Goal: Information Seeking & Learning: Learn about a topic

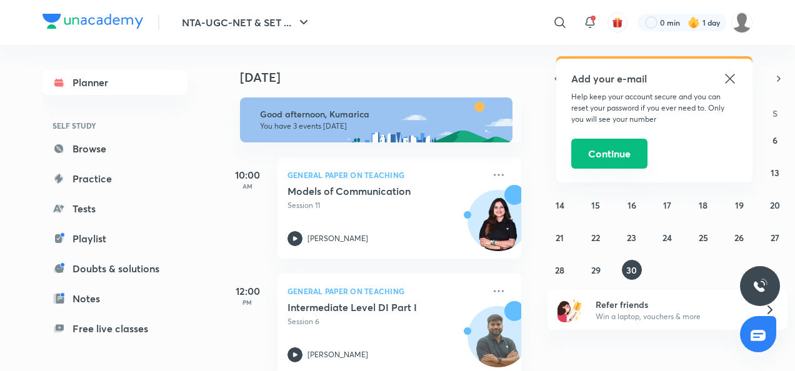
click at [619, 153] on button "Continue" at bounding box center [609, 154] width 76 height 30
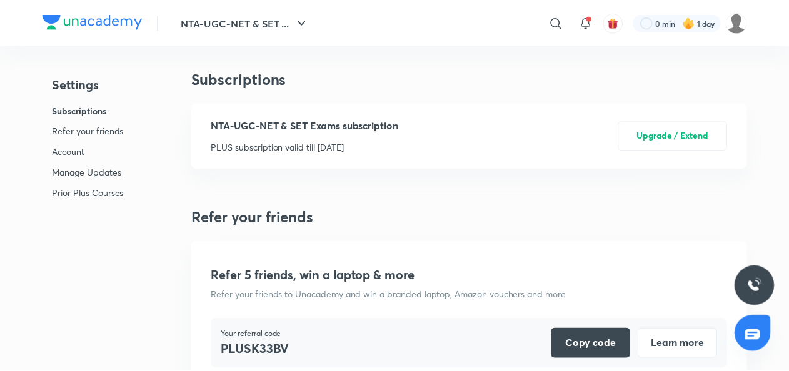
scroll to position [3291, 0]
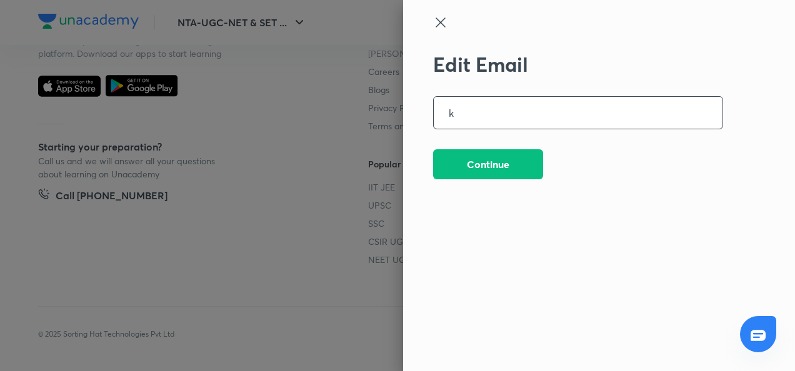
type input "k"
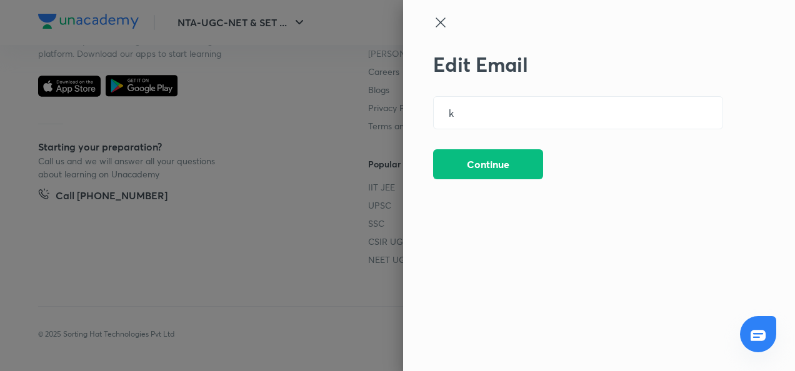
click at [383, 191] on div at bounding box center [397, 185] width 795 height 371
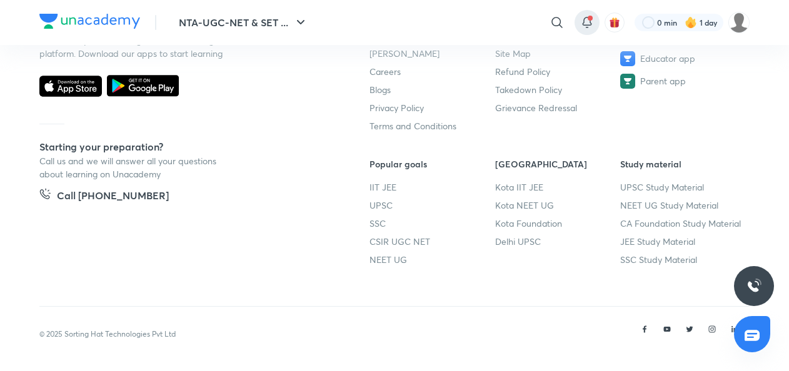
click at [591, 28] on icon at bounding box center [587, 22] width 15 height 15
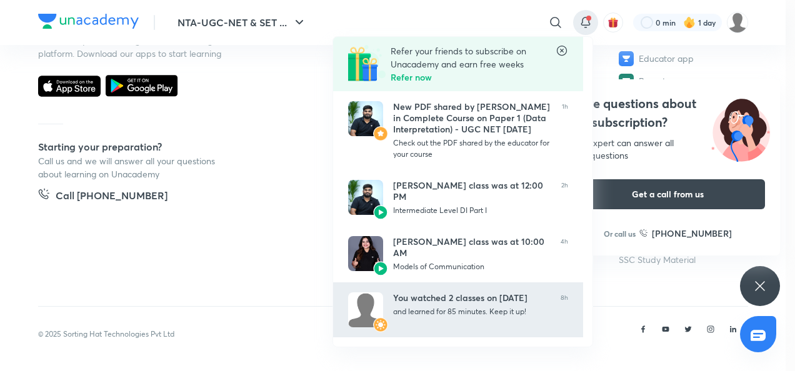
click at [528, 332] on link "You watched 2 classes on [DATE] and learned for 85 minutes. Keep it up! 8h" at bounding box center [458, 310] width 250 height 55
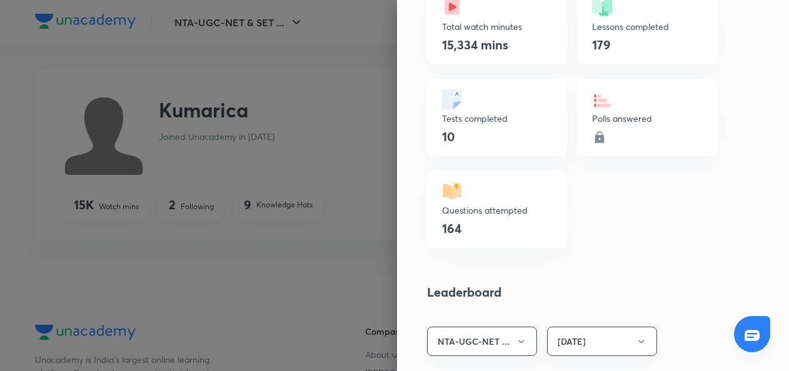
scroll to position [760, 0]
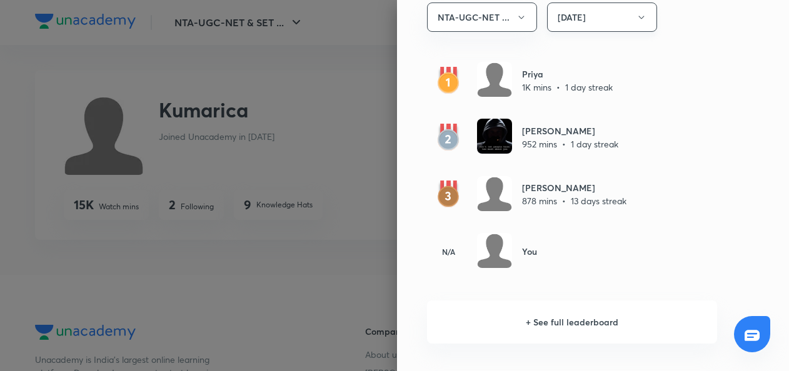
click at [605, 18] on button "[DATE]" at bounding box center [602, 17] width 110 height 29
click at [583, 99] on span "Last 30 days" at bounding box center [593, 100] width 94 height 13
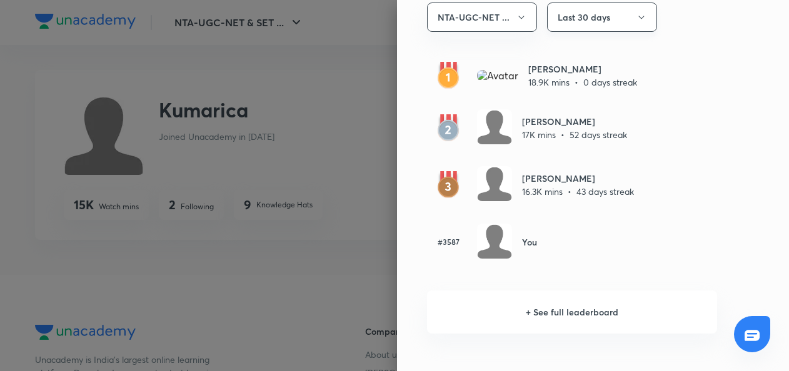
click at [579, 10] on button "Last 30 days" at bounding box center [602, 17] width 110 height 29
click at [576, 80] on span "Last 7 days" at bounding box center [593, 77] width 94 height 13
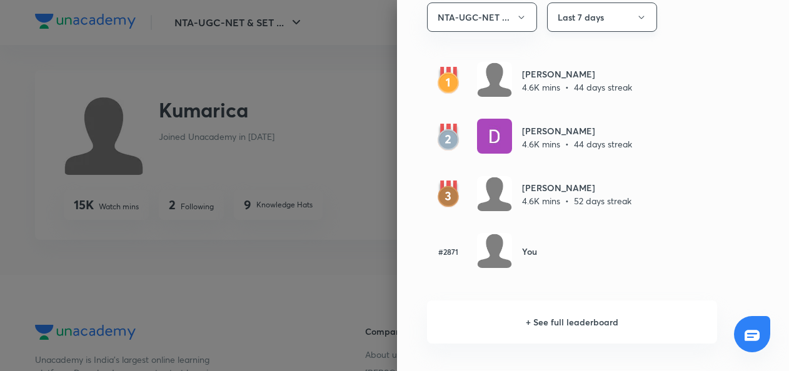
click at [556, 8] on button "Last 7 days" at bounding box center [602, 17] width 110 height 29
click at [553, 51] on span "[DATE]" at bounding box center [593, 54] width 94 height 13
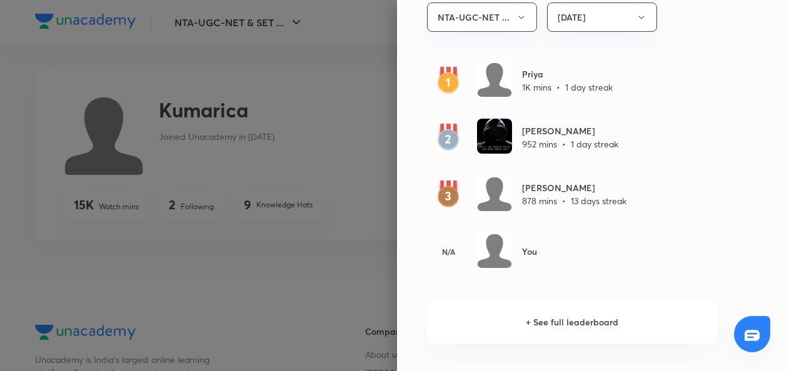
scroll to position [320, 0]
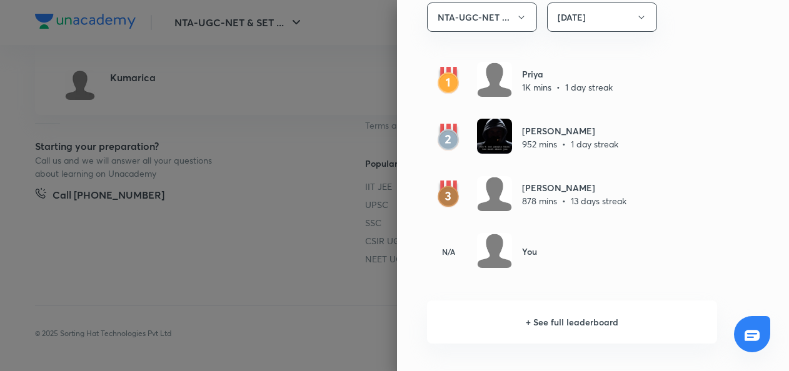
click at [236, 321] on div at bounding box center [394, 185] width 789 height 371
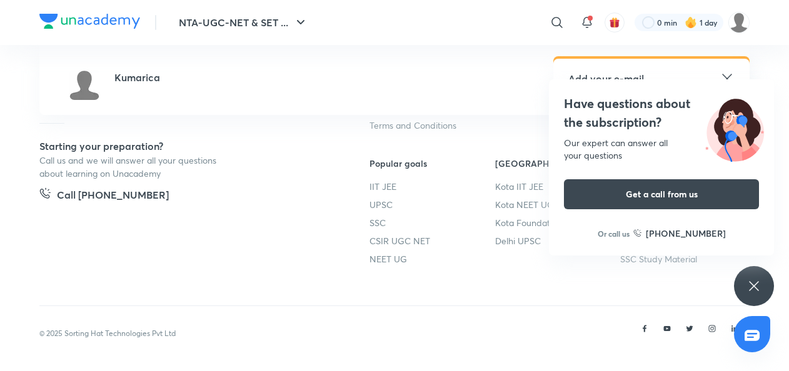
click at [753, 291] on icon at bounding box center [754, 286] width 15 height 15
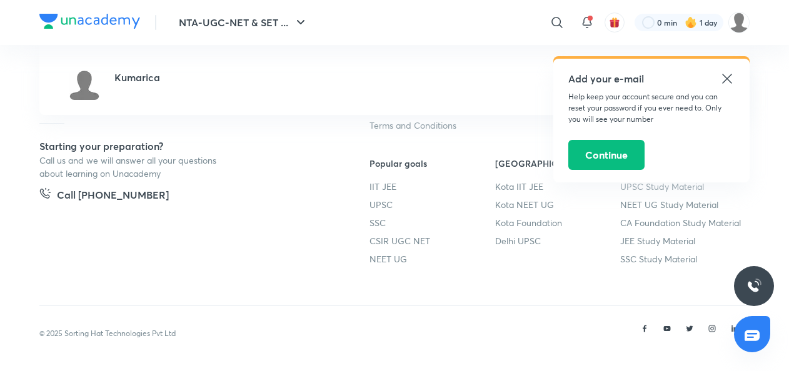
click at [724, 78] on icon at bounding box center [727, 78] width 15 height 15
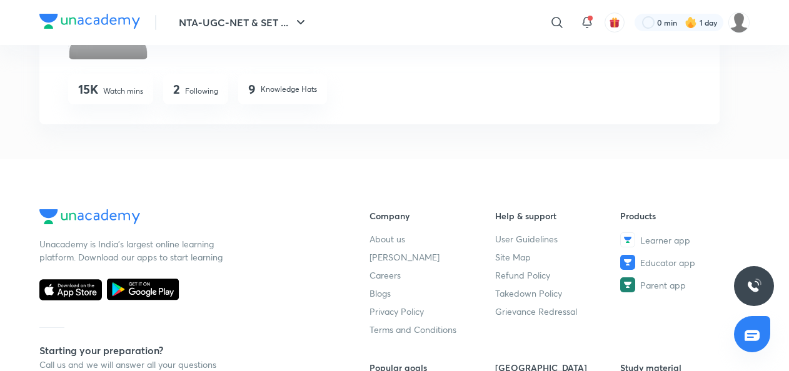
scroll to position [0, 0]
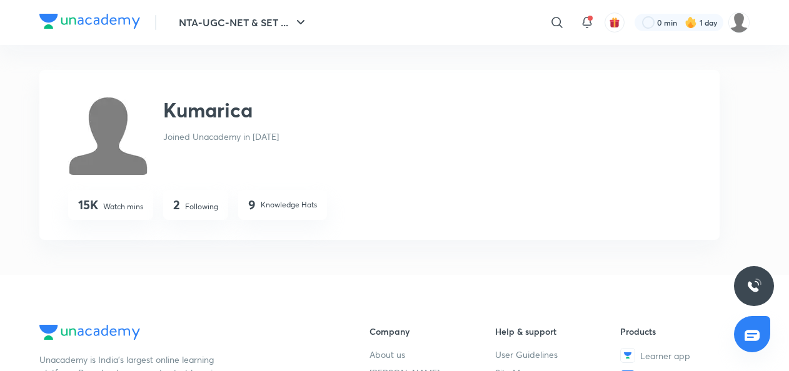
click at [204, 200] on div "2 Following" at bounding box center [195, 205] width 65 height 30
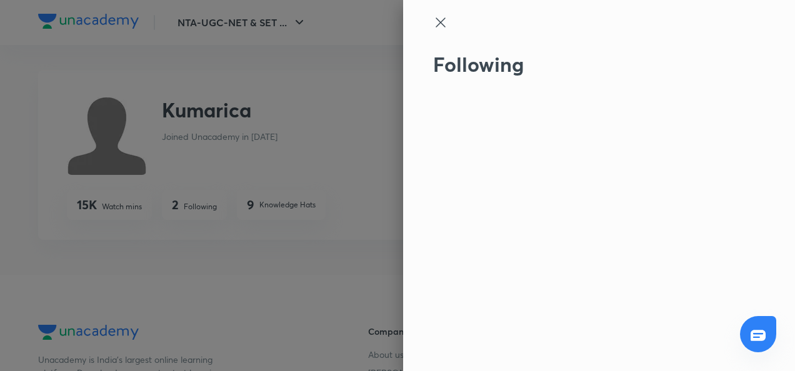
click at [260, 201] on div at bounding box center [397, 185] width 795 height 371
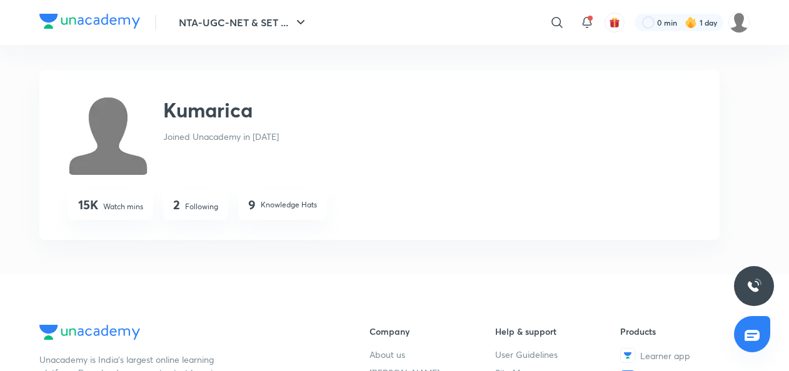
click at [261, 201] on p "Knowledge Hats" at bounding box center [289, 204] width 56 height 11
click at [259, 204] on div "9 Knowledge Hats" at bounding box center [282, 207] width 69 height 18
click at [313, 214] on div "9 Knowledge Hats" at bounding box center [282, 207] width 69 height 18
click at [244, 206] on div "9 Knowledge Hats" at bounding box center [282, 205] width 89 height 30
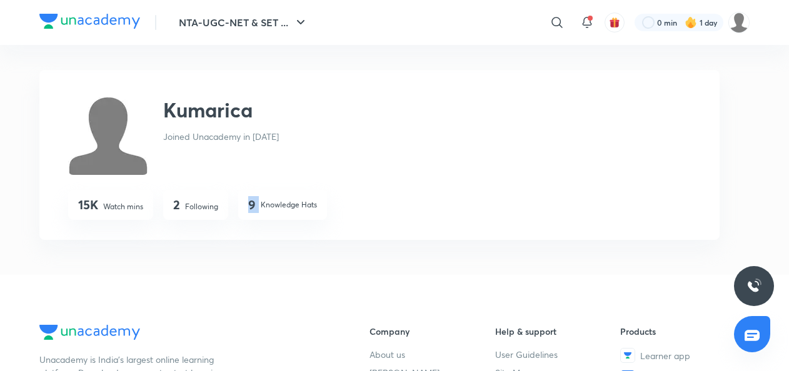
click at [244, 206] on div "9 Knowledge Hats" at bounding box center [282, 205] width 89 height 30
drag, startPoint x: 244, startPoint y: 206, endPoint x: 290, endPoint y: 206, distance: 46.3
click at [290, 206] on p "Knowledge Hats" at bounding box center [289, 204] width 56 height 11
click at [294, 32] on button "NTA-UGC-NET & SET ..." at bounding box center [243, 22] width 144 height 25
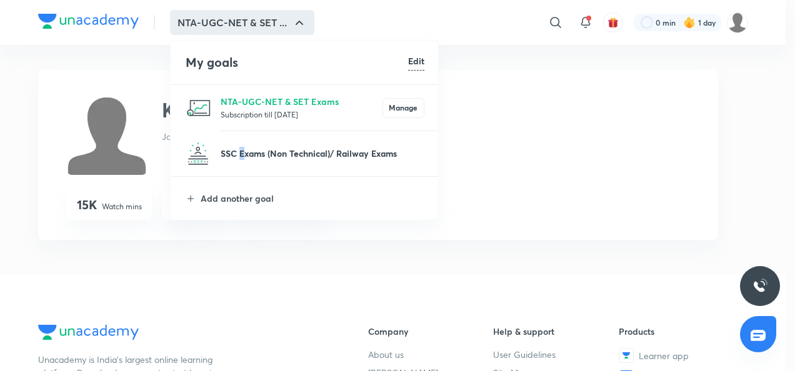
drag, startPoint x: 346, startPoint y: 146, endPoint x: 242, endPoint y: 158, distance: 104.4
click at [242, 158] on p "SSC Exams (Non Technical)/ Railway Exams" at bounding box center [323, 153] width 204 height 13
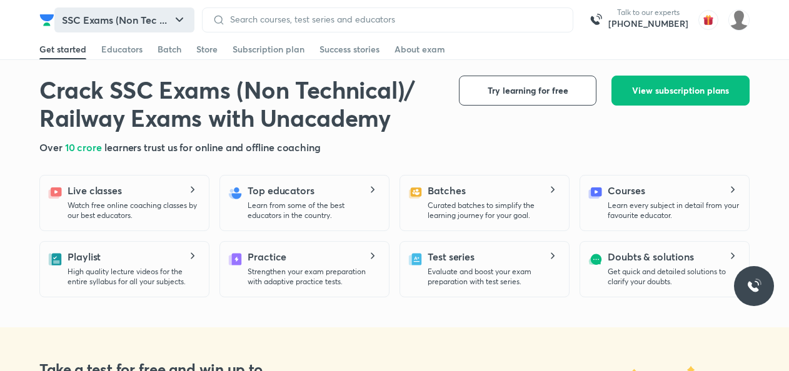
click at [170, 25] on button "SSC Exams (Non Tec ..." at bounding box center [124, 20] width 140 height 25
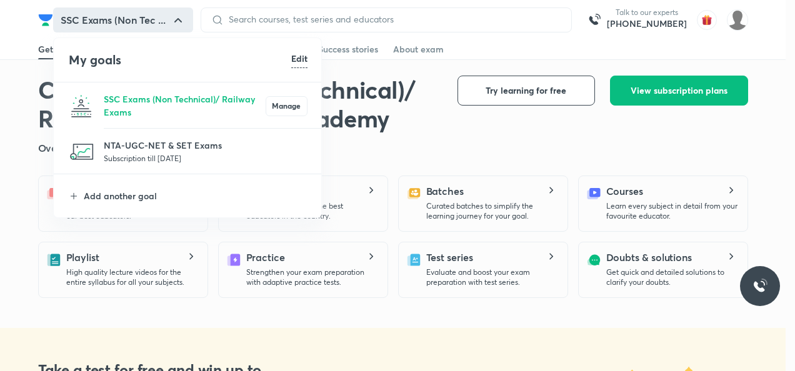
click at [291, 63] on h6 "Edit" at bounding box center [299, 58] width 16 height 13
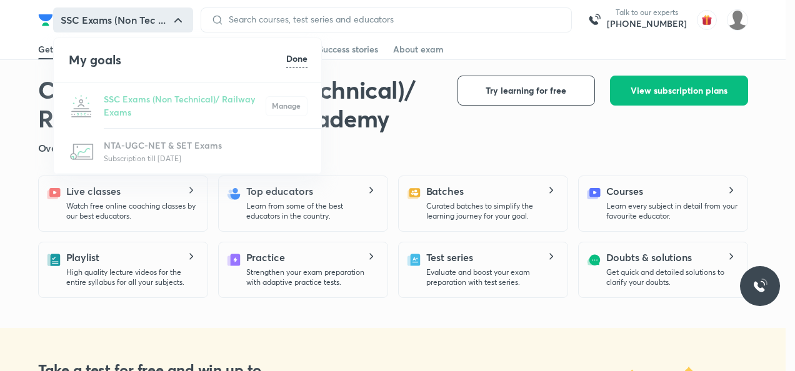
drag, startPoint x: 261, startPoint y: 109, endPoint x: 269, endPoint y: 106, distance: 8.1
click at [269, 106] on div "SSC Exams (Non Technical)/ Railway Exams Manage" at bounding box center [188, 106] width 269 height 46
click at [280, 103] on div "SSC Exams (Non Technical)/ Railway Exams Manage" at bounding box center [188, 106] width 269 height 46
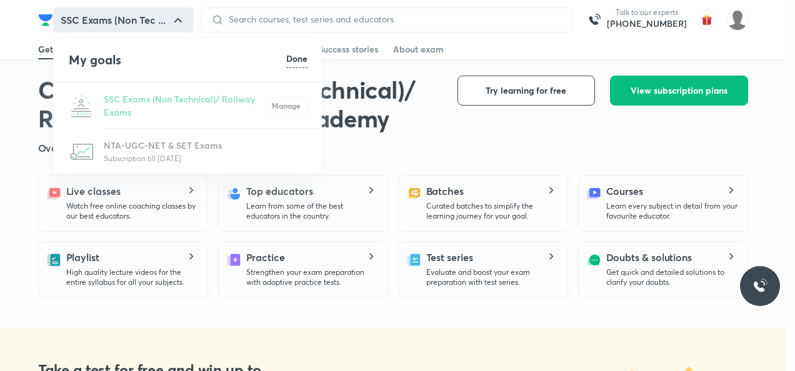
click at [296, 57] on h6 "Done" at bounding box center [296, 58] width 21 height 13
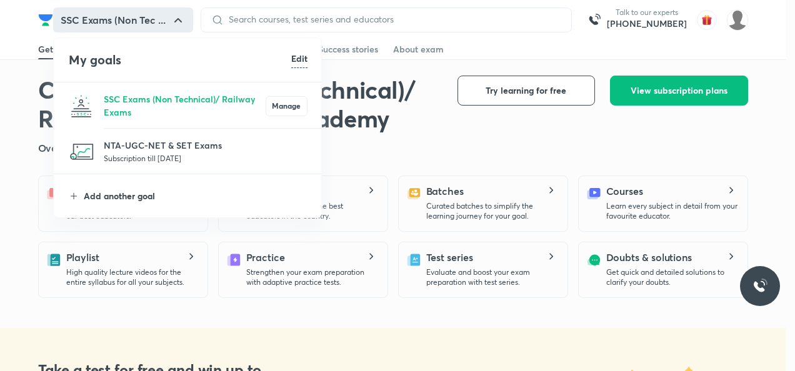
drag, startPoint x: 176, startPoint y: 112, endPoint x: 119, endPoint y: 198, distance: 103.7
click at [119, 198] on p "Add another goal" at bounding box center [196, 195] width 224 height 13
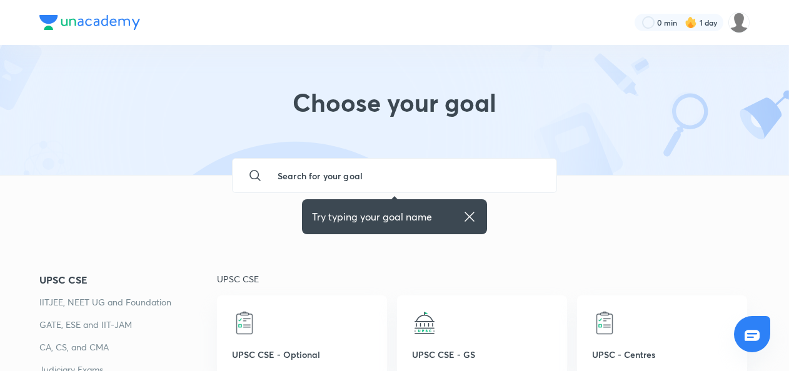
scroll to position [325, 0]
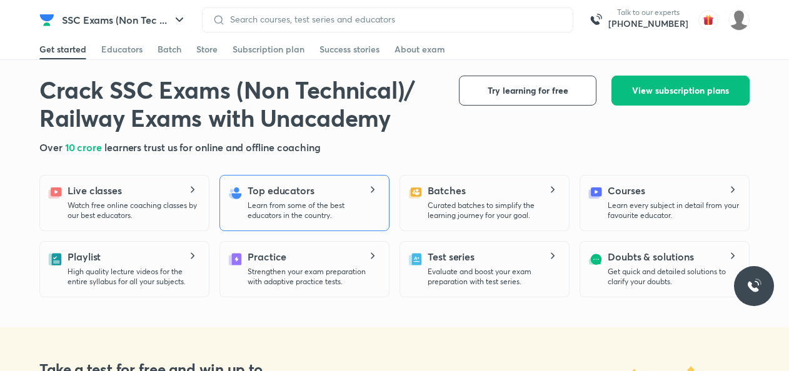
drag, startPoint x: 112, startPoint y: 4, endPoint x: 243, endPoint y: 223, distance: 254.7
click at [243, 223] on div "Top educators Learn from some of the best educators in the country." at bounding box center [304, 203] width 170 height 56
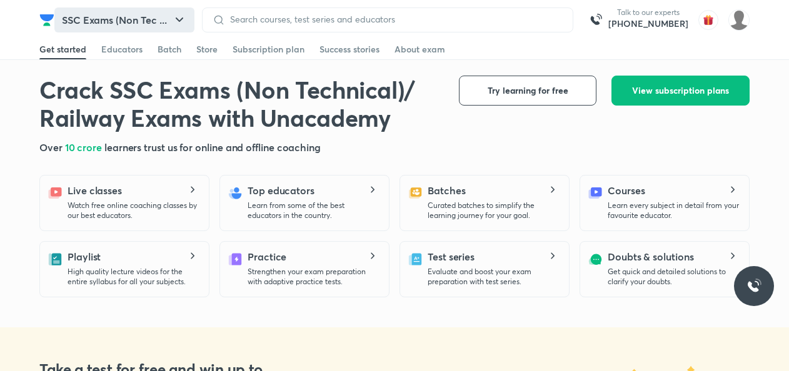
click at [166, 20] on button "SSC Exams (Non Tec ..." at bounding box center [124, 20] width 140 height 25
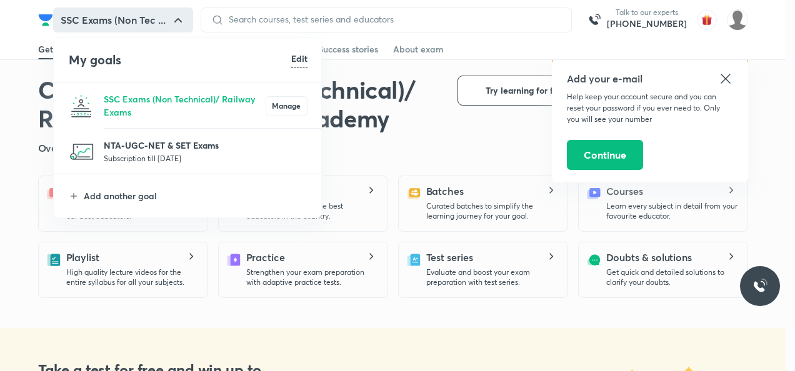
click at [158, 144] on p "NTA-UGC-NET & SET Exams" at bounding box center [206, 145] width 204 height 13
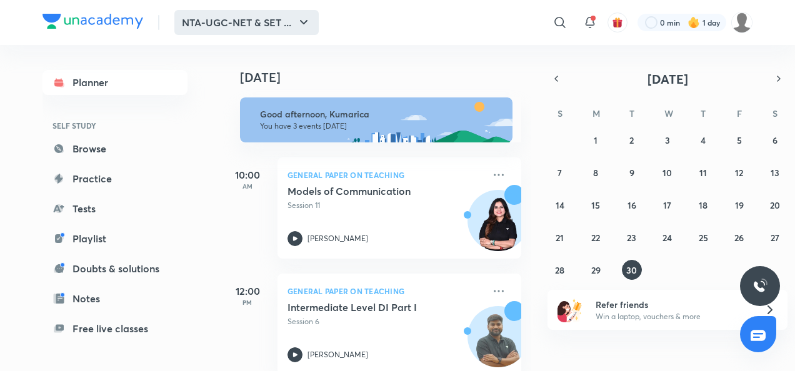
click at [241, 33] on button "NTA-UGC-NET & SET ..." at bounding box center [246, 22] width 144 height 25
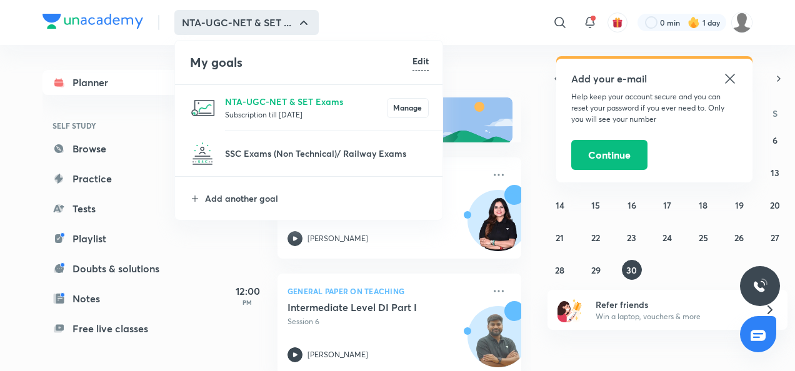
click at [421, 60] on h6 "Edit" at bounding box center [421, 60] width 16 height 13
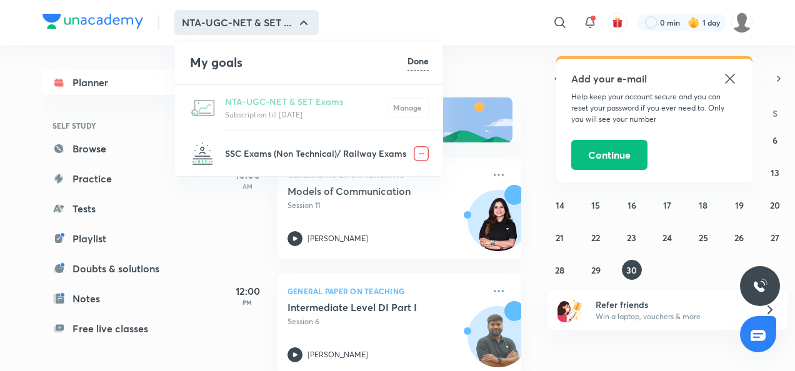
click at [418, 154] on img at bounding box center [421, 153] width 15 height 15
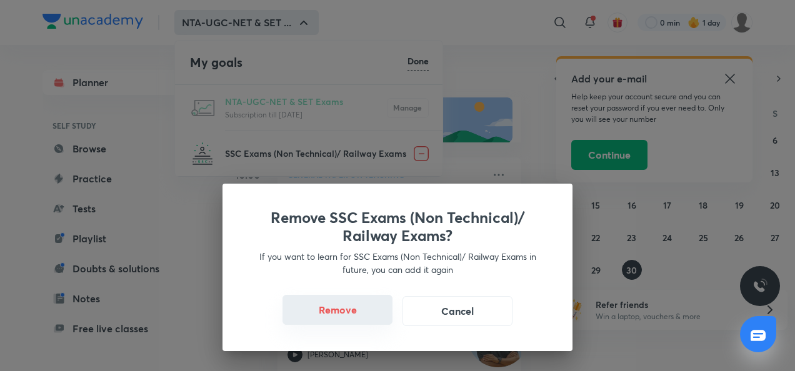
click at [373, 303] on button "Remove" at bounding box center [338, 310] width 110 height 30
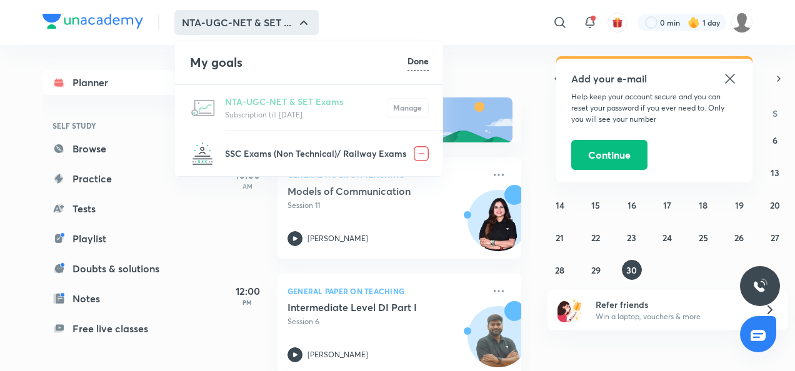
click at [732, 79] on div at bounding box center [397, 185] width 795 height 371
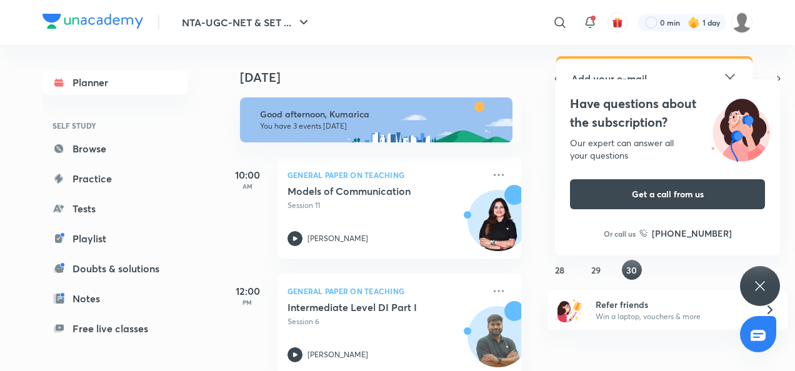
click at [733, 74] on icon at bounding box center [730, 78] width 15 height 15
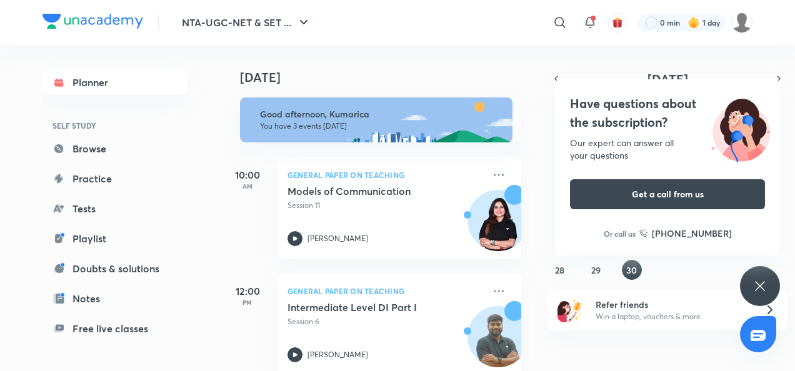
click at [769, 281] on div "Have questions about the subscription? Our expert can answer all your questions…" at bounding box center [760, 286] width 40 height 40
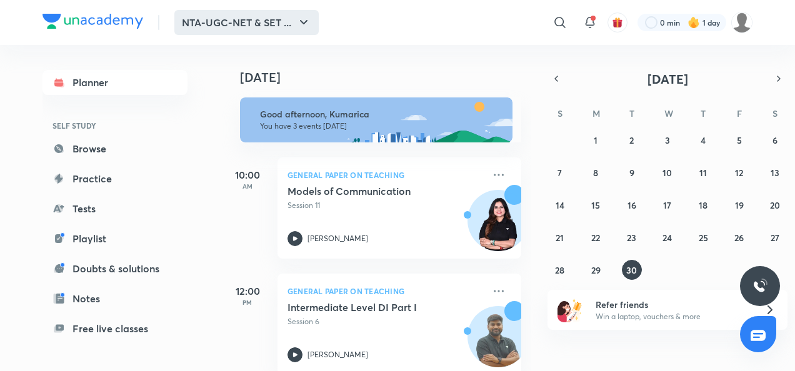
click at [253, 19] on button "NTA-UGC-NET & SET ..." at bounding box center [246, 22] width 144 height 25
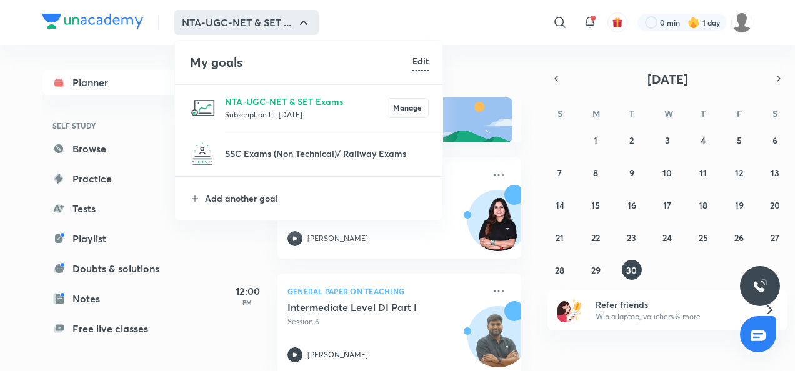
click at [414, 68] on div "Edit" at bounding box center [421, 62] width 16 height 16
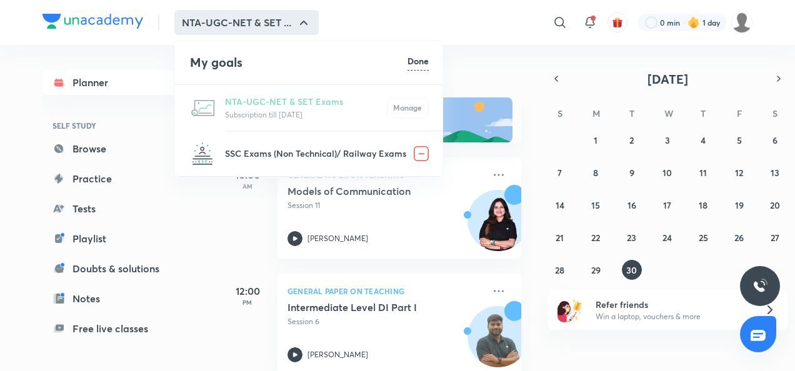
click at [420, 150] on img at bounding box center [421, 153] width 15 height 15
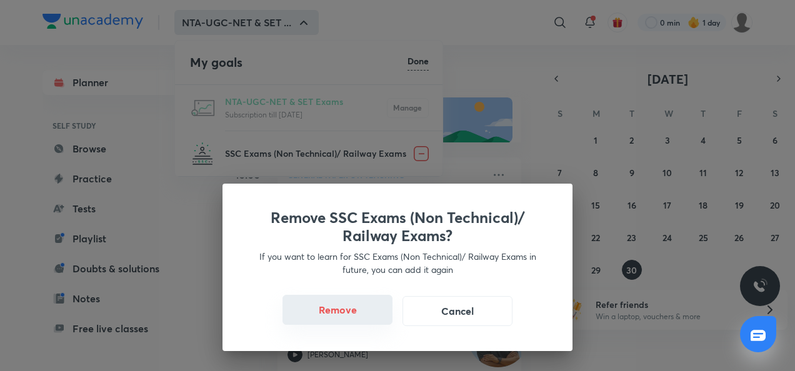
click at [375, 321] on button "Remove" at bounding box center [338, 310] width 110 height 30
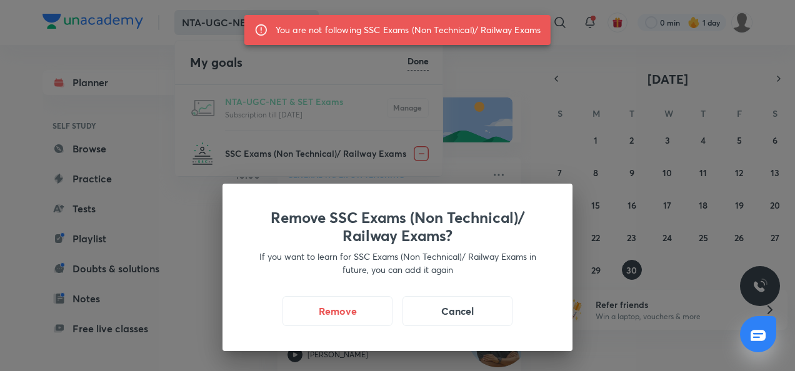
click at [373, 54] on div "Remove SSC Exams (Non Technical)/ Railway Exams? If you want to learn for SSC E…" at bounding box center [397, 185] width 795 height 371
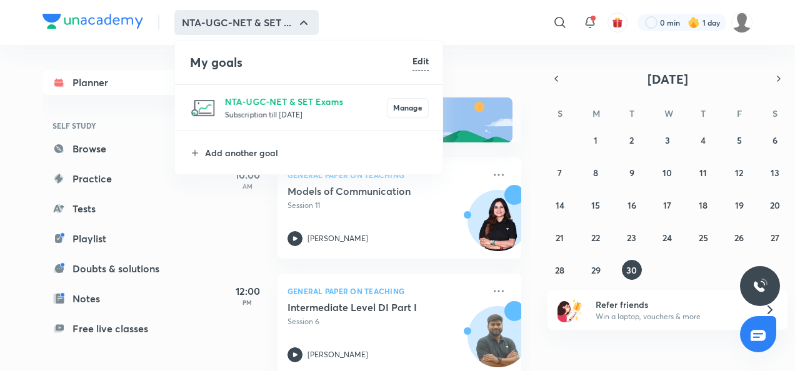
click at [503, 86] on div at bounding box center [397, 185] width 795 height 371
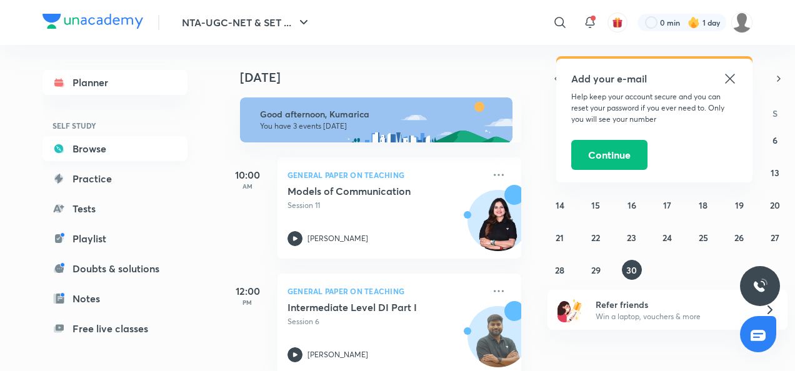
click at [103, 144] on link "Browse" at bounding box center [115, 148] width 145 height 25
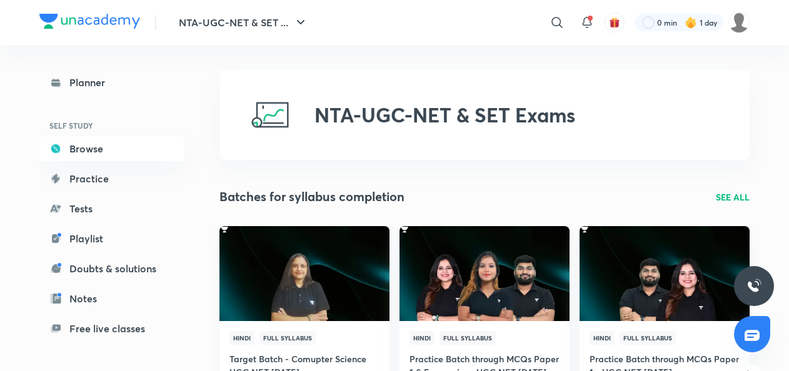
click at [119, 178] on link "Practice" at bounding box center [111, 178] width 145 height 25
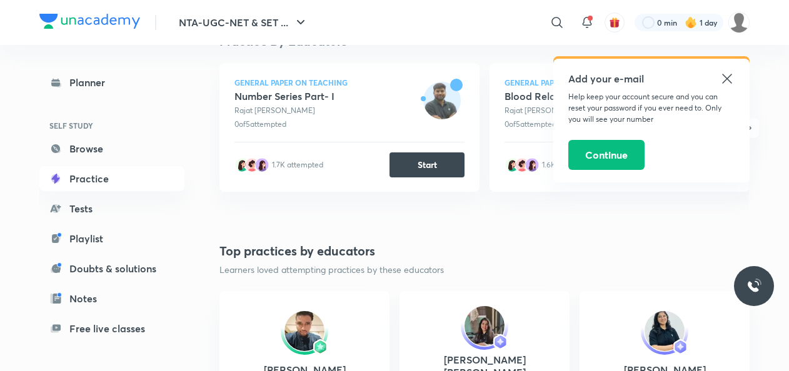
scroll to position [325, 0]
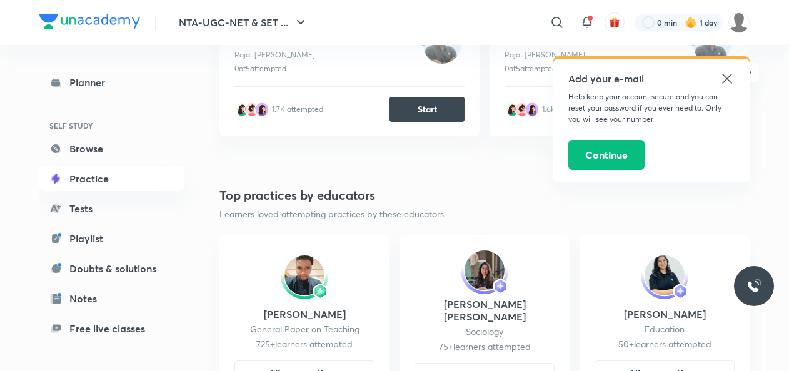
click at [729, 72] on icon at bounding box center [727, 78] width 15 height 15
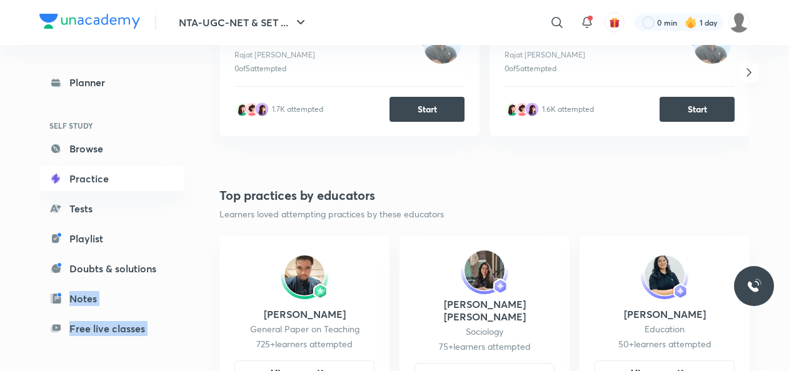
drag, startPoint x: 204, startPoint y: 273, endPoint x: 210, endPoint y: 327, distance: 54.1
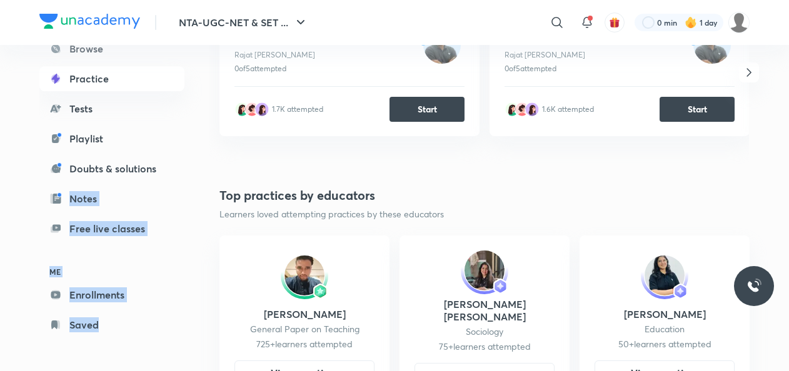
scroll to position [101, 0]
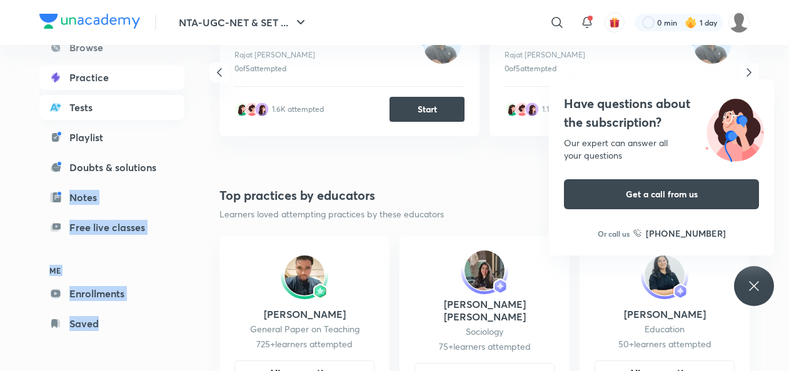
click at [77, 111] on link "Tests" at bounding box center [111, 107] width 145 height 25
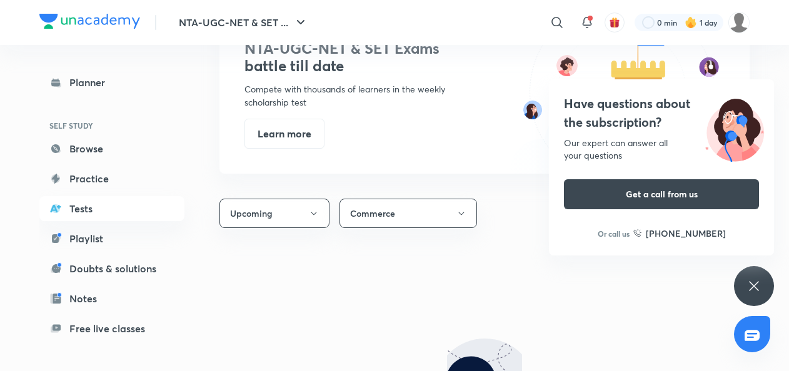
scroll to position [647, 0]
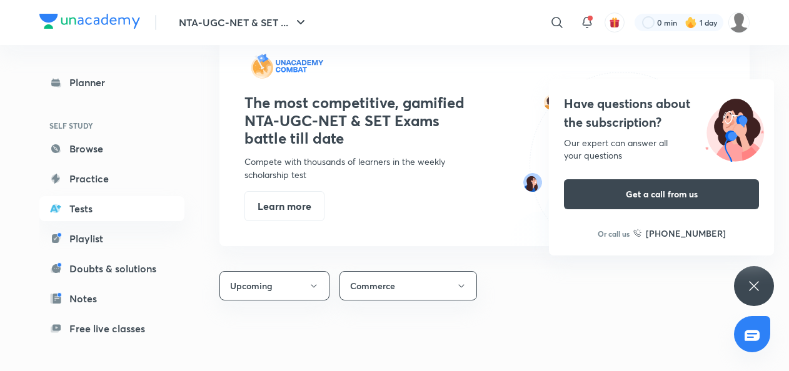
click at [294, 224] on div "The most competitive, gamified NTA-UGC-NET & SET Exams battle till date Compete…" at bounding box center [484, 138] width 530 height 218
click at [292, 206] on button "Learn more" at bounding box center [284, 205] width 80 height 30
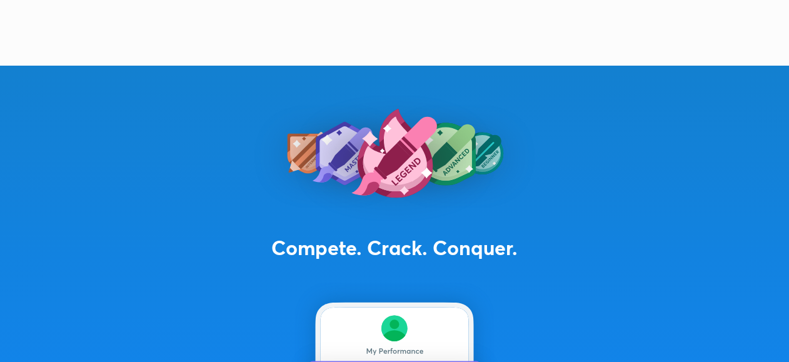
scroll to position [3799, 0]
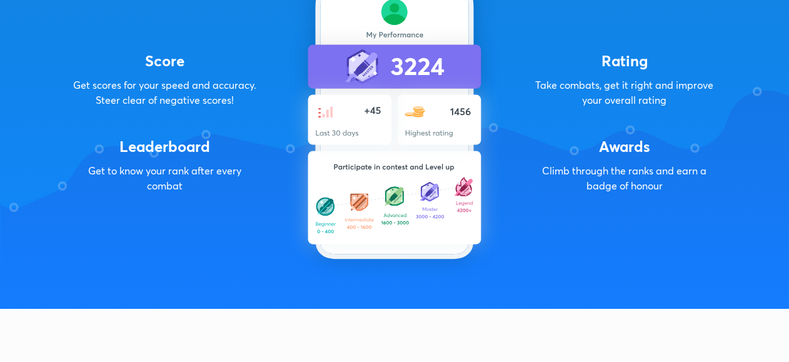
click at [434, 51] on img at bounding box center [394, 122] width 213 height 313
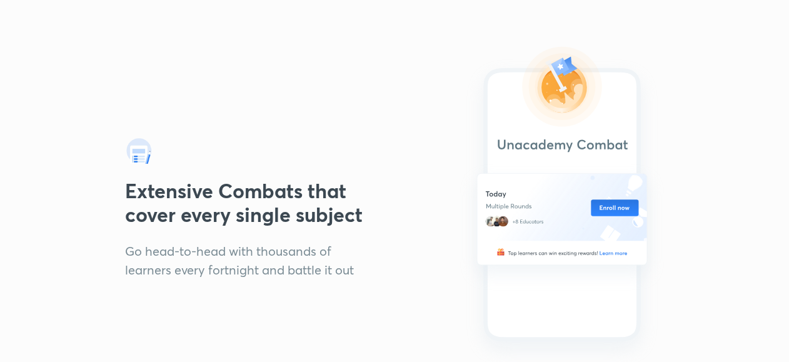
scroll to position [0, 0]
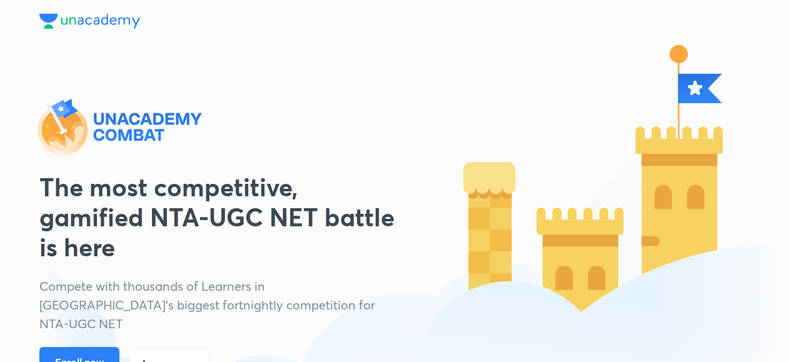
click at [107, 347] on button "Enroll now" at bounding box center [79, 362] width 80 height 30
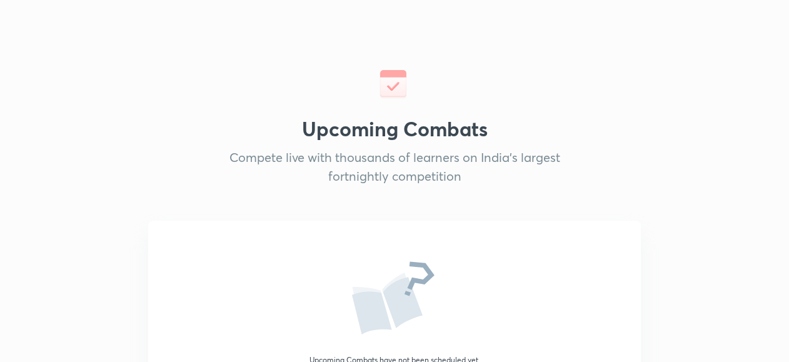
scroll to position [5070, 0]
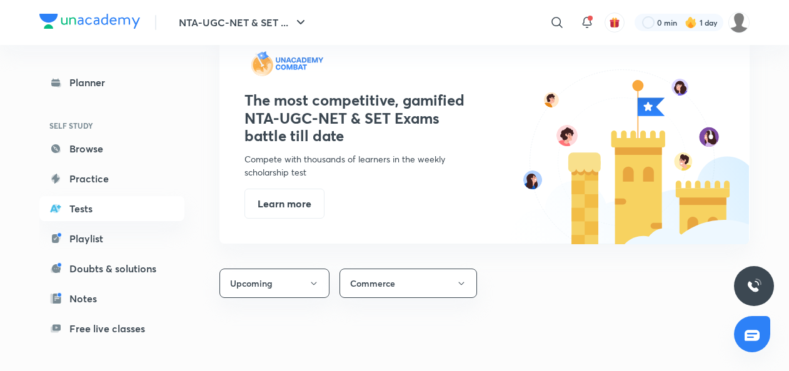
scroll to position [905, 0]
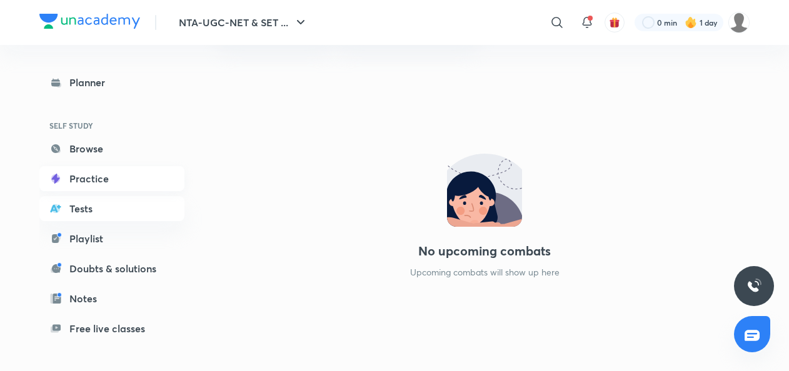
click at [71, 169] on link "Practice" at bounding box center [111, 178] width 145 height 25
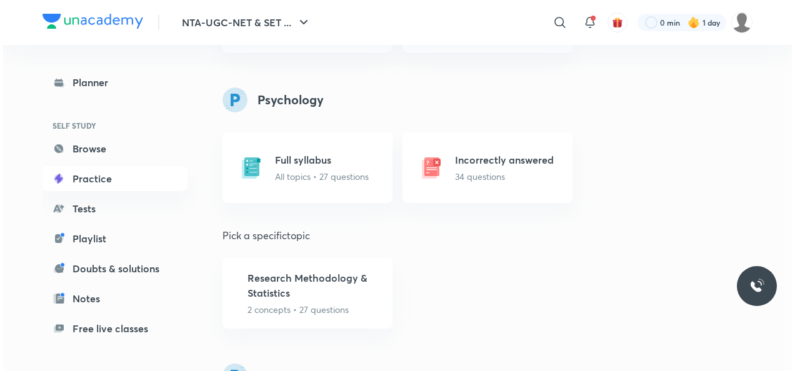
scroll to position [4819, 0]
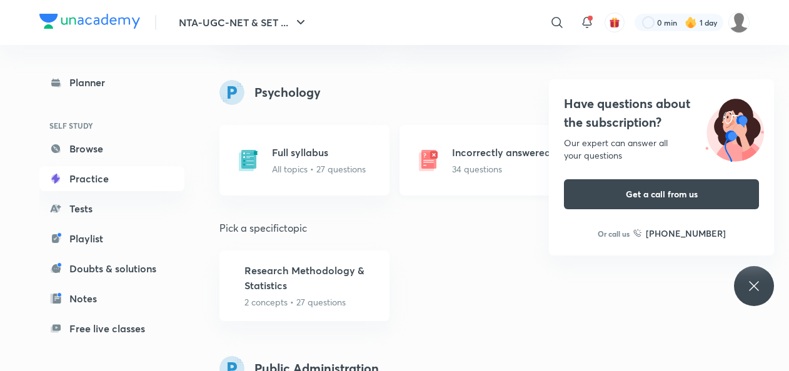
click at [520, 152] on h5 "Incorrectly answered" at bounding box center [501, 152] width 99 height 15
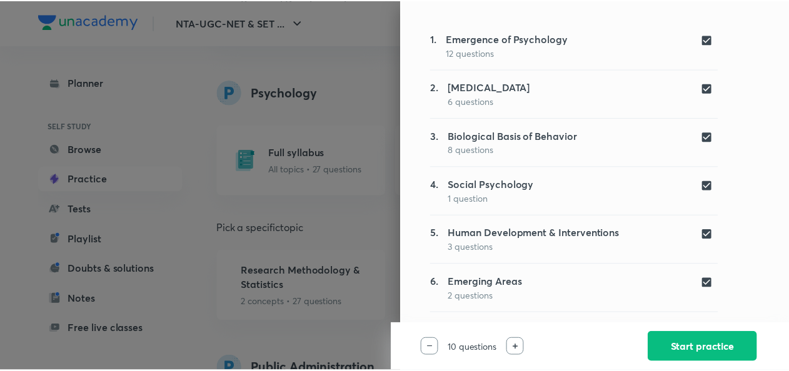
scroll to position [229, 0]
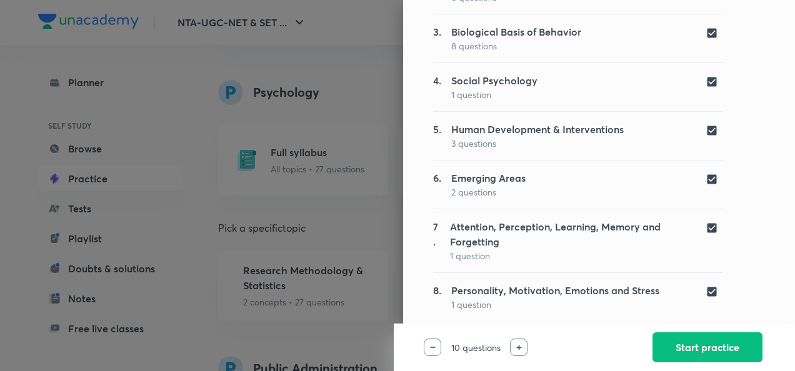
click at [243, 135] on div at bounding box center [397, 185] width 795 height 371
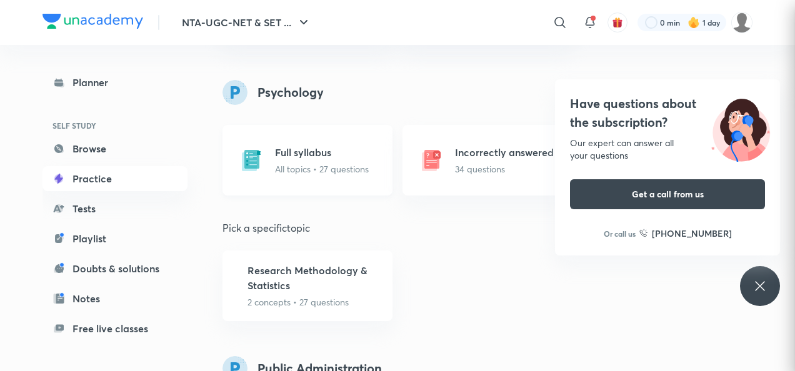
scroll to position [0, 0]
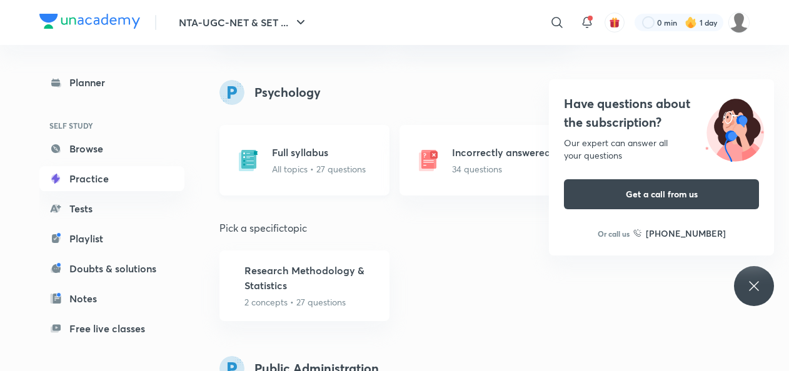
click at [277, 184] on div "Full syllabus All topics • 27 questions" at bounding box center [304, 160] width 170 height 71
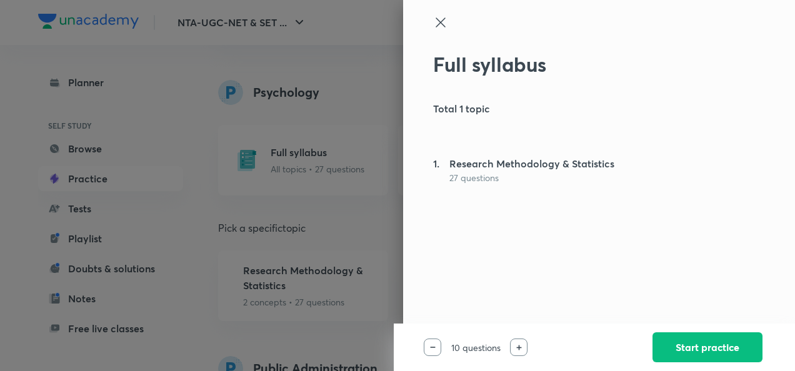
click at [440, 350] on div at bounding box center [433, 348] width 18 height 18
click at [443, 168] on div "1. Research Methodology & Statistics 27 questions" at bounding box center [523, 170] width 181 height 28
click at [459, 111] on h5 "Total 1 topic" at bounding box center [537, 108] width 209 height 15
click at [517, 350] on img at bounding box center [519, 348] width 6 height 6
drag, startPoint x: 215, startPoint y: 171, endPoint x: 438, endPoint y: -13, distance: 289.6
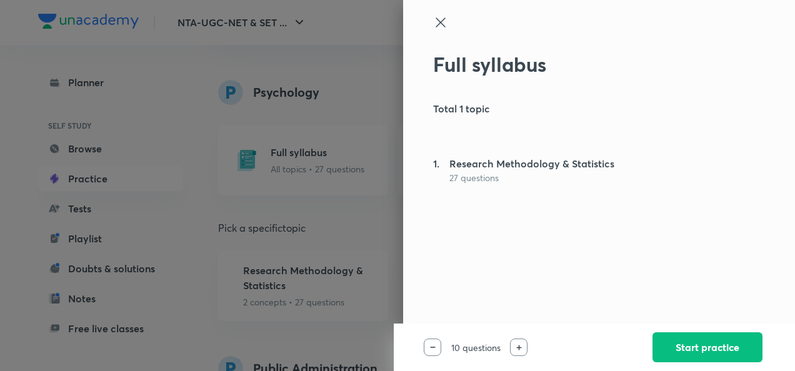
click at [439, 16] on icon at bounding box center [440, 22] width 15 height 15
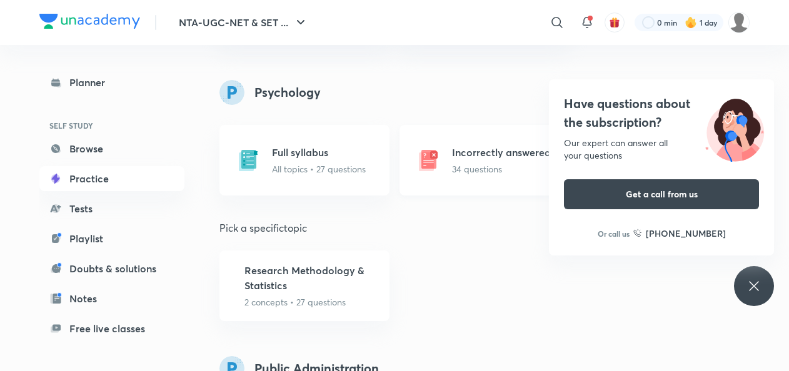
click at [465, 168] on p "34 questions" at bounding box center [501, 169] width 99 height 13
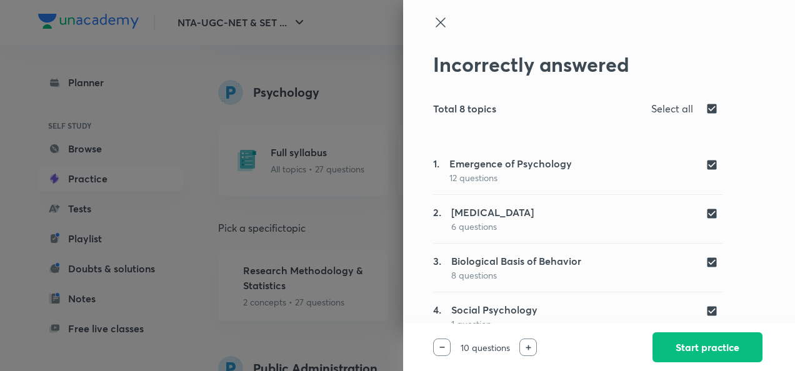
scroll to position [229, 0]
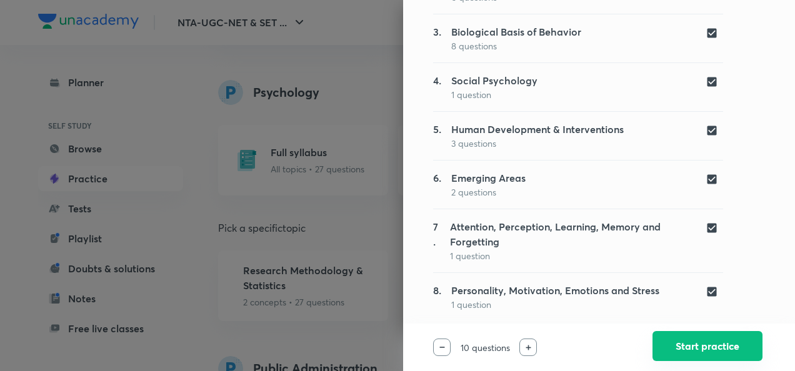
click at [688, 358] on button "Start practice" at bounding box center [708, 346] width 110 height 30
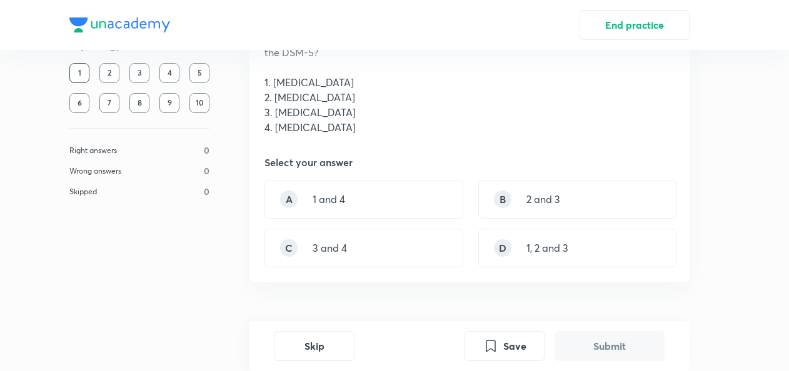
scroll to position [122, 0]
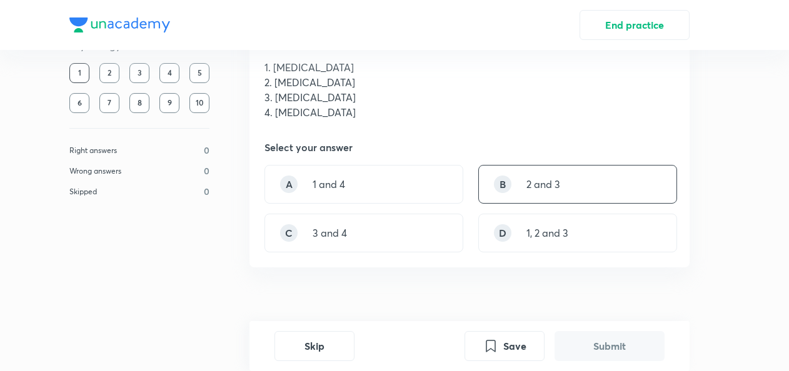
click at [535, 177] on p "2 and 3" at bounding box center [543, 184] width 34 height 15
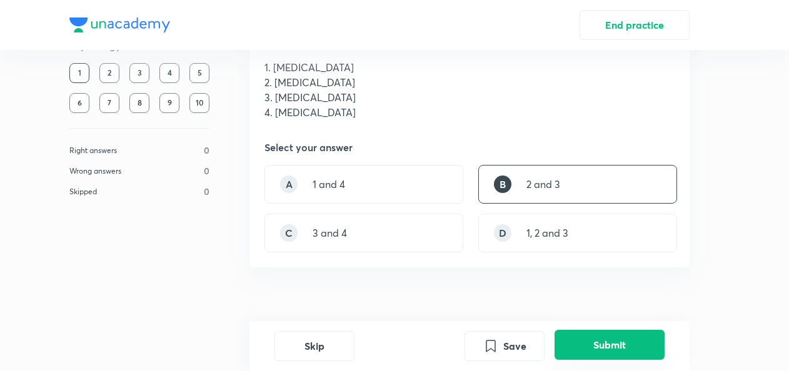
click at [588, 349] on button "Submit" at bounding box center [610, 345] width 110 height 30
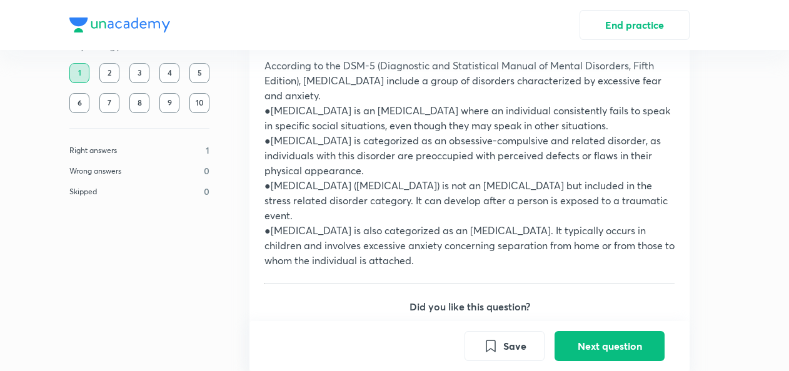
scroll to position [519, 0]
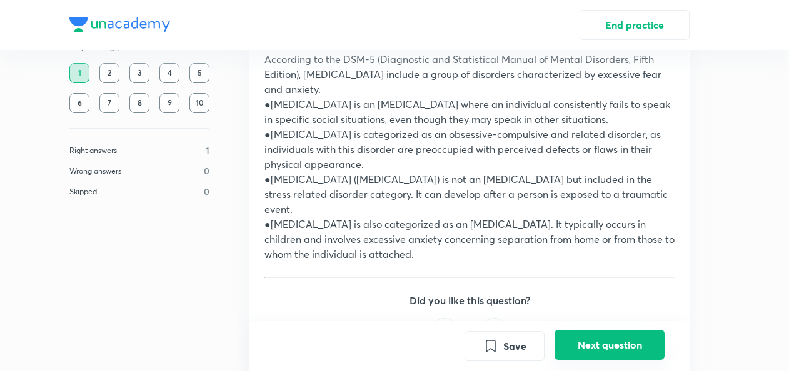
click at [600, 350] on button "Next question" at bounding box center [610, 345] width 110 height 30
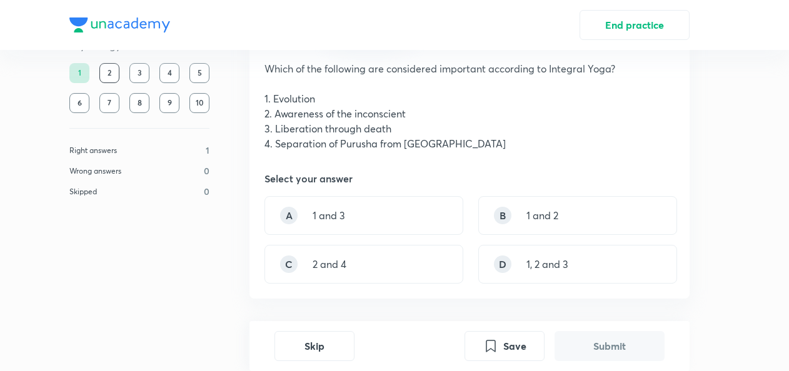
scroll to position [76, 0]
click at [379, 274] on div "C 2 and 4" at bounding box center [363, 263] width 199 height 39
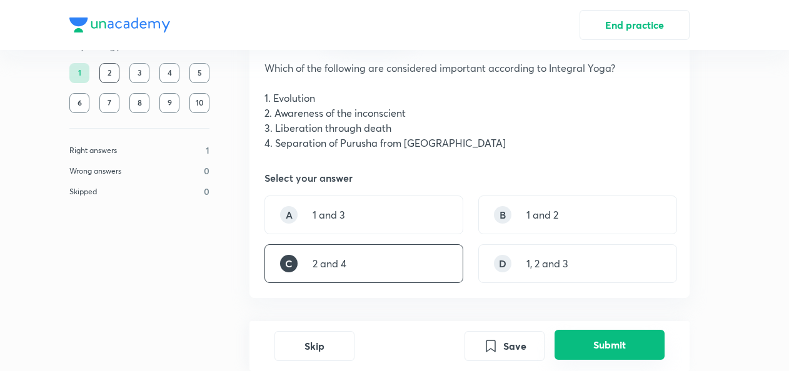
click at [591, 351] on button "Submit" at bounding box center [610, 345] width 110 height 30
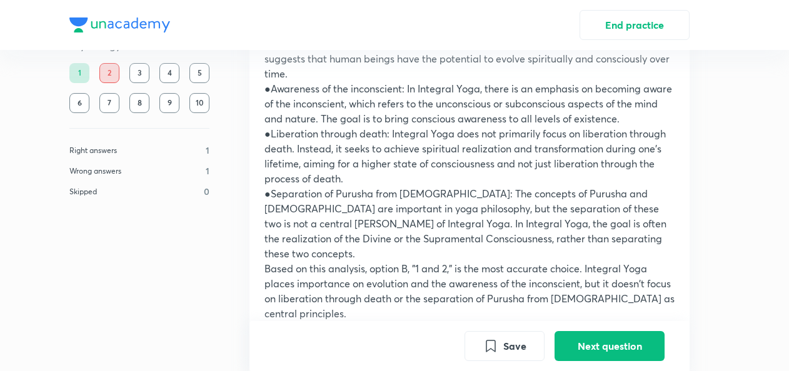
scroll to position [548, 0]
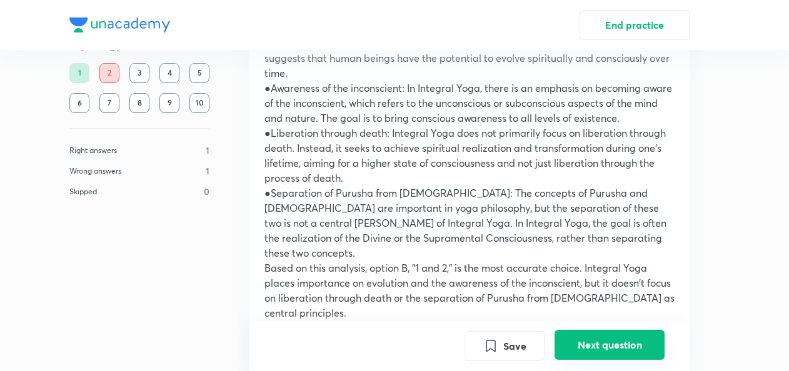
click at [576, 352] on button "Next question" at bounding box center [610, 345] width 110 height 30
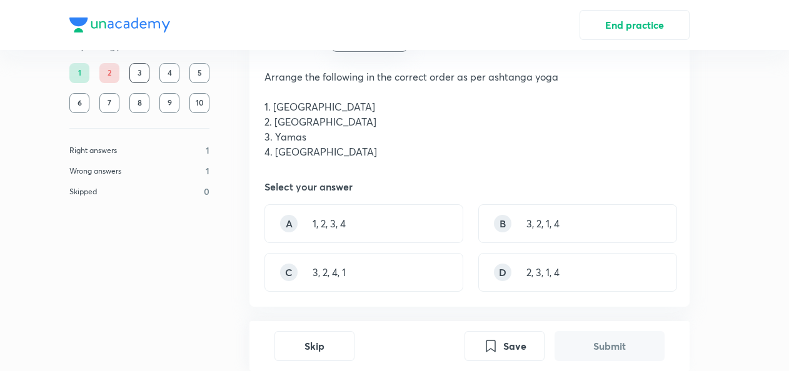
scroll to position [70, 0]
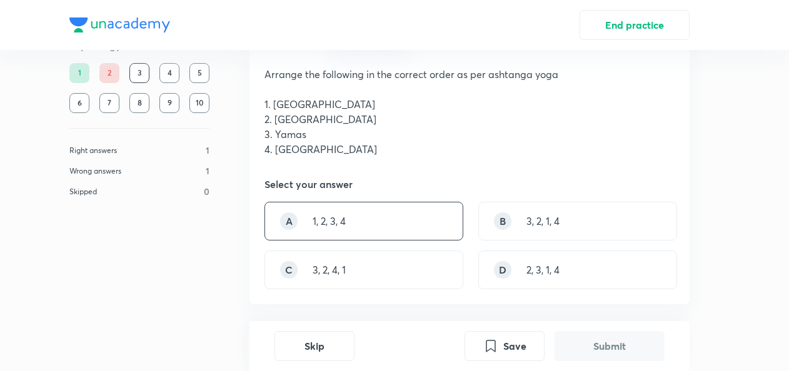
click at [370, 229] on div "A 1, 2, 3, 4" at bounding box center [363, 221] width 199 height 39
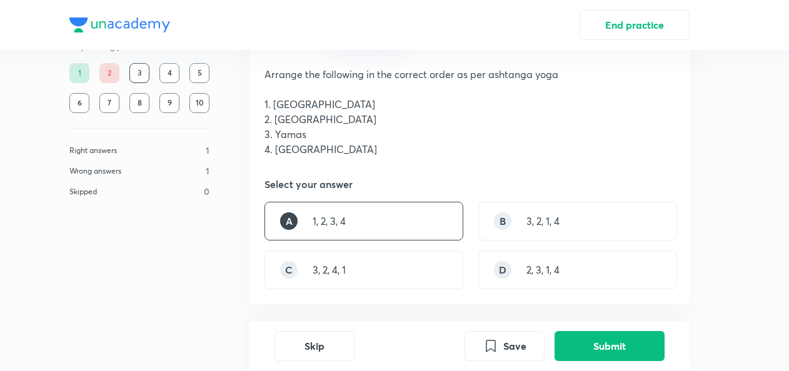
click at [640, 364] on div "Skip Save Submit" at bounding box center [469, 346] width 440 height 50
drag, startPoint x: 523, startPoint y: 218, endPoint x: 526, endPoint y: 212, distance: 6.8
click at [526, 212] on div "B 3, 2, 1, 4" at bounding box center [577, 221] width 199 height 39
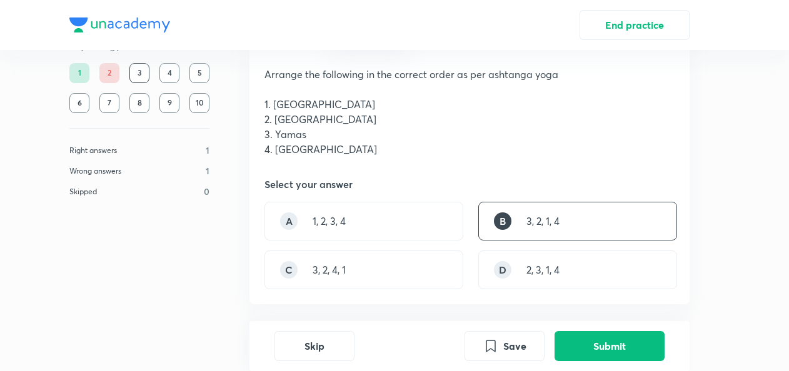
click at [526, 212] on div "B 3, 2, 1, 4" at bounding box center [577, 221] width 199 height 39
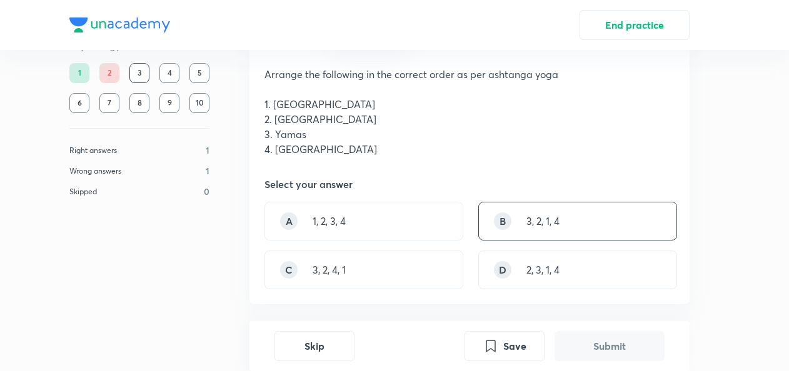
click at [500, 221] on div "B" at bounding box center [503, 222] width 18 height 18
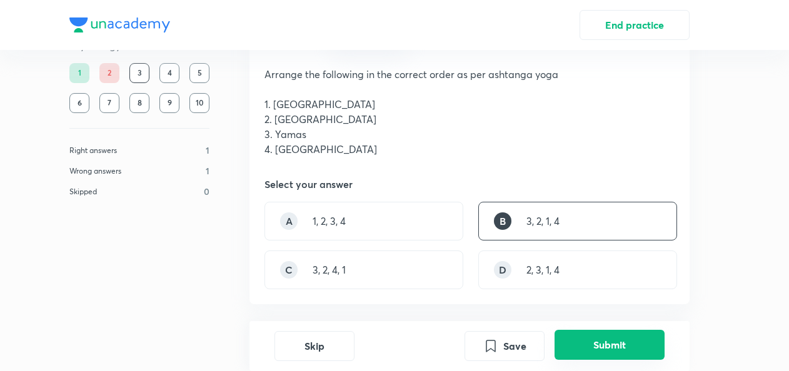
click at [593, 348] on button "Submit" at bounding box center [610, 345] width 110 height 30
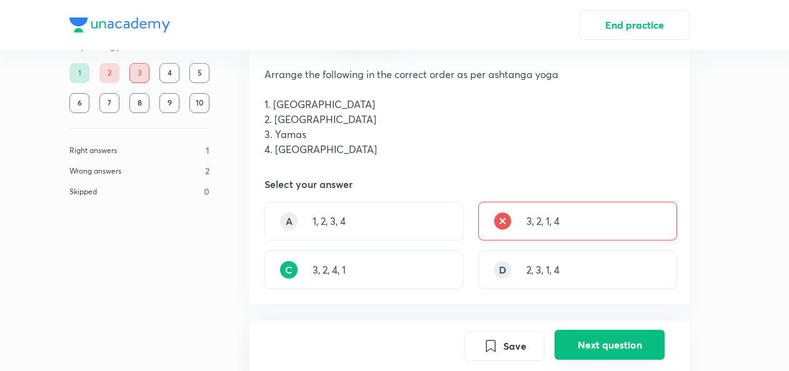
scroll to position [398, 0]
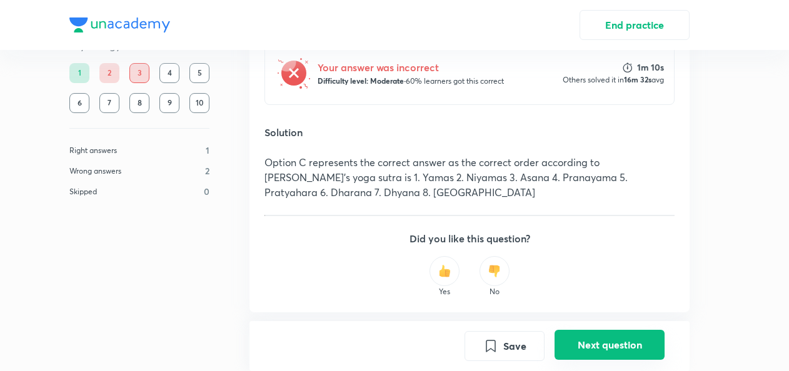
click at [619, 348] on button "Next question" at bounding box center [610, 345] width 110 height 30
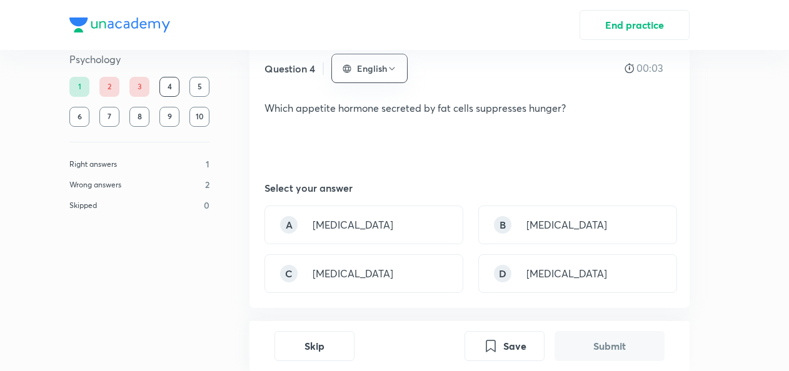
scroll to position [54, 0]
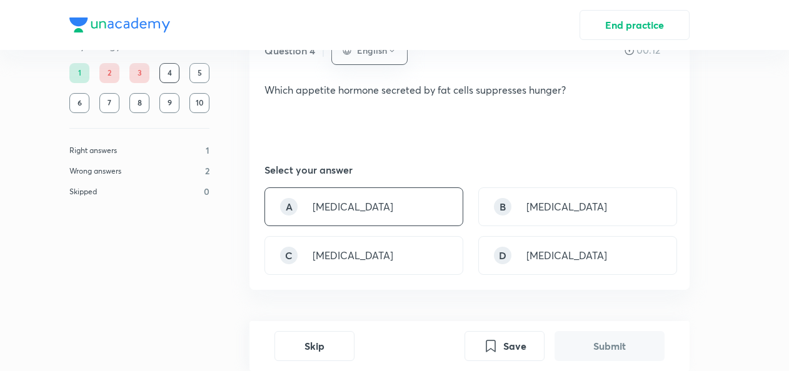
click at [396, 195] on div "A Insulin" at bounding box center [363, 207] width 199 height 39
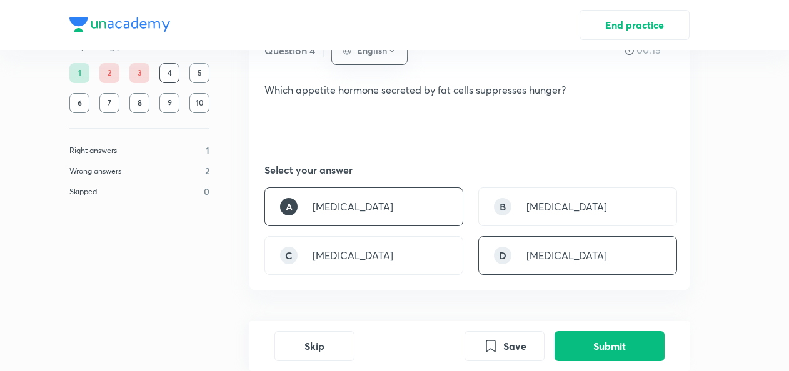
click at [512, 261] on div "D Leptin" at bounding box center [577, 255] width 199 height 39
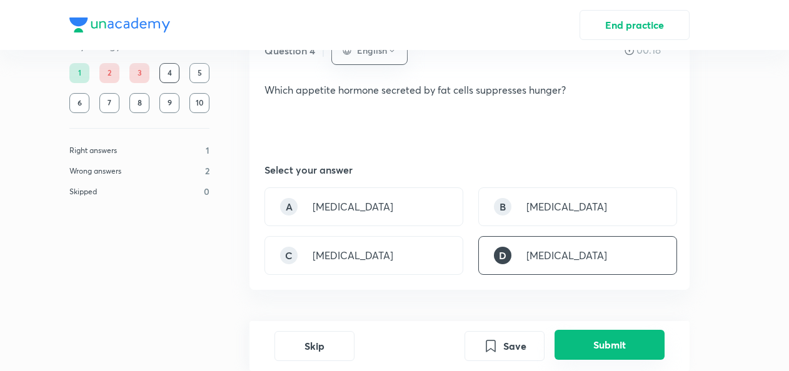
click at [581, 349] on button "Submit" at bounding box center [610, 345] width 110 height 30
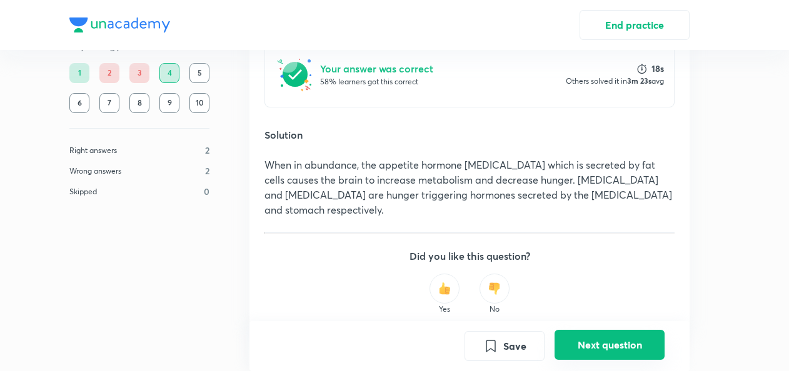
click at [629, 343] on button "Next question" at bounding box center [610, 345] width 110 height 30
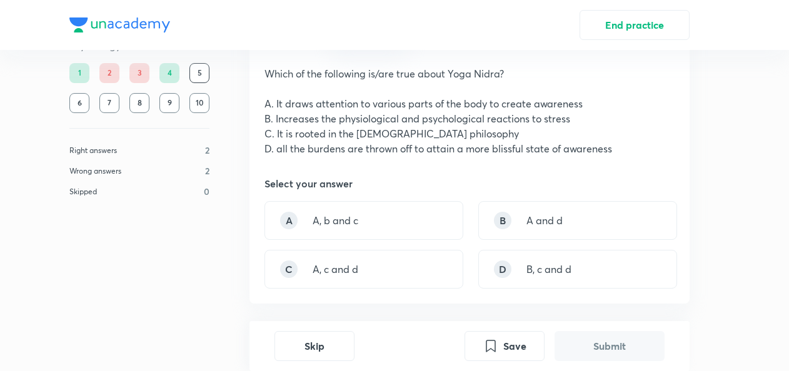
scroll to position [74, 0]
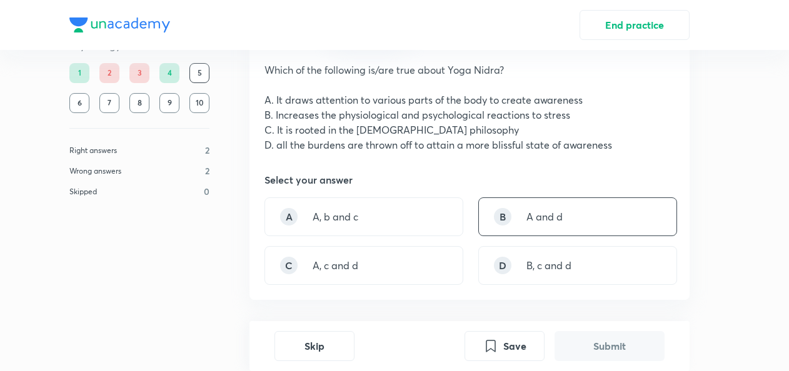
click at [543, 219] on p "A and d" at bounding box center [544, 216] width 36 height 15
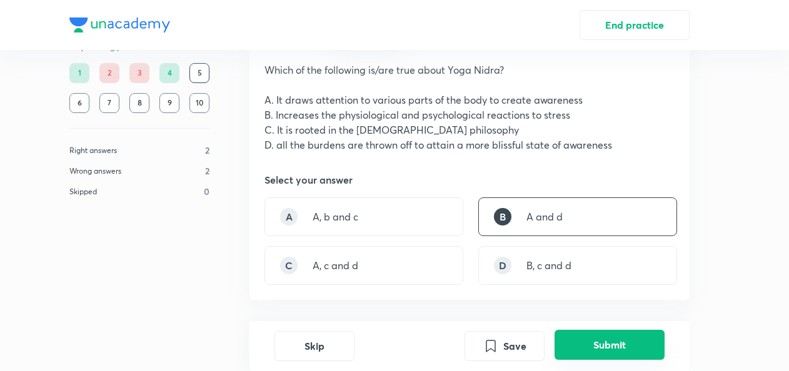
click at [601, 345] on button "Submit" at bounding box center [610, 345] width 110 height 30
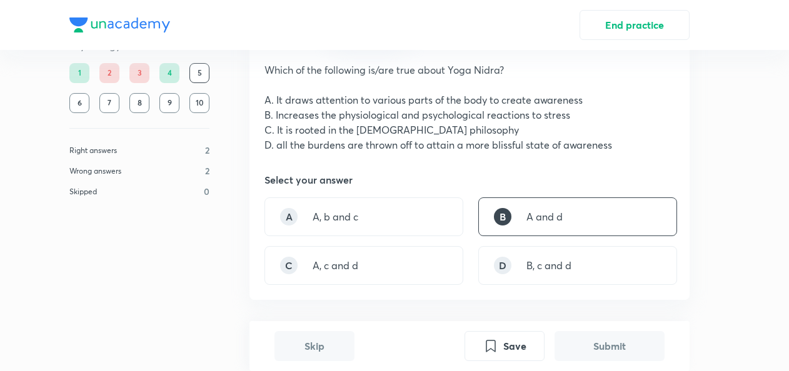
scroll to position [398, 0]
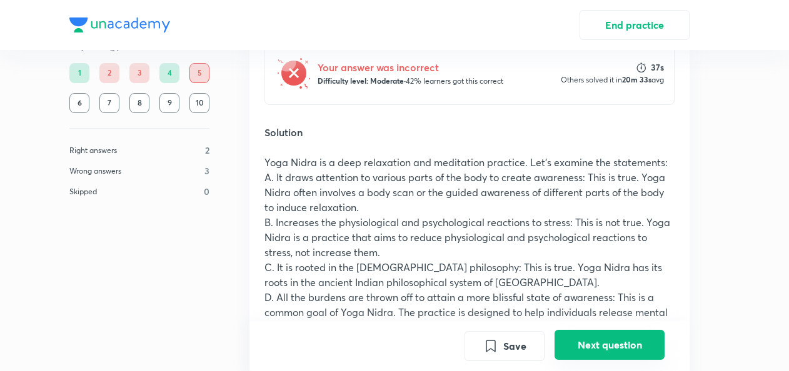
click at [601, 345] on button "Next question" at bounding box center [610, 345] width 110 height 30
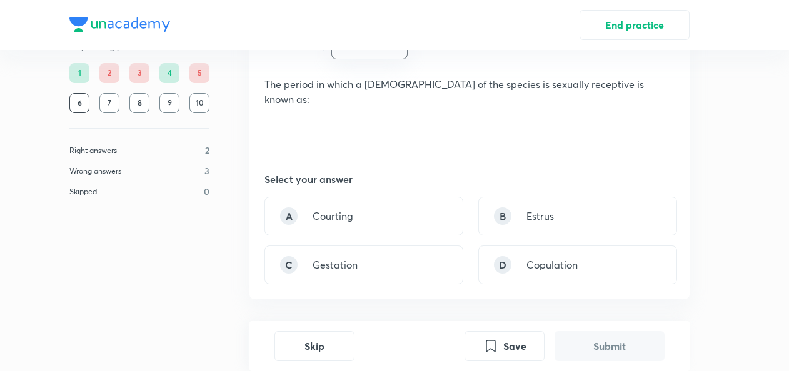
scroll to position [97, 0]
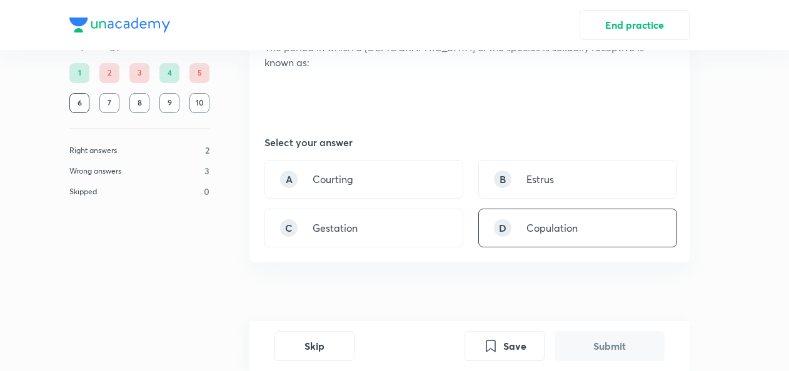
click at [516, 209] on div "D Copulation" at bounding box center [577, 228] width 199 height 39
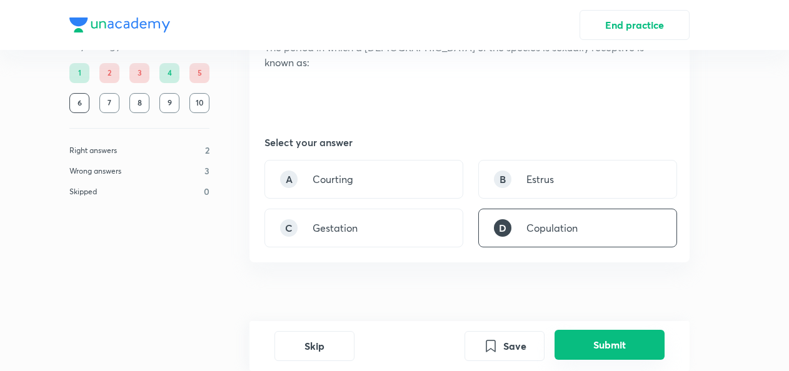
click at [595, 340] on button "Submit" at bounding box center [610, 345] width 110 height 30
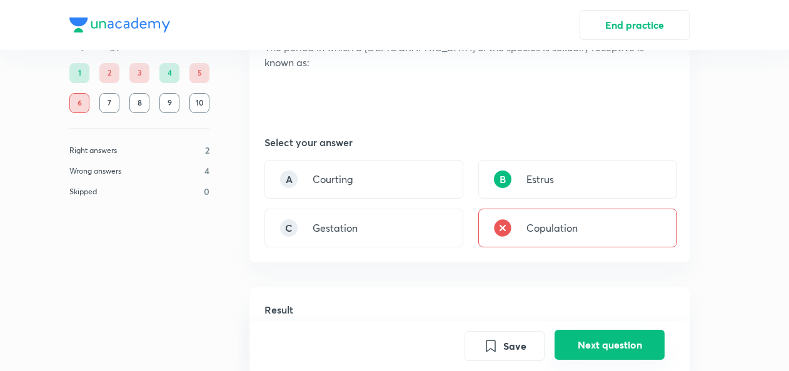
scroll to position [368, 0]
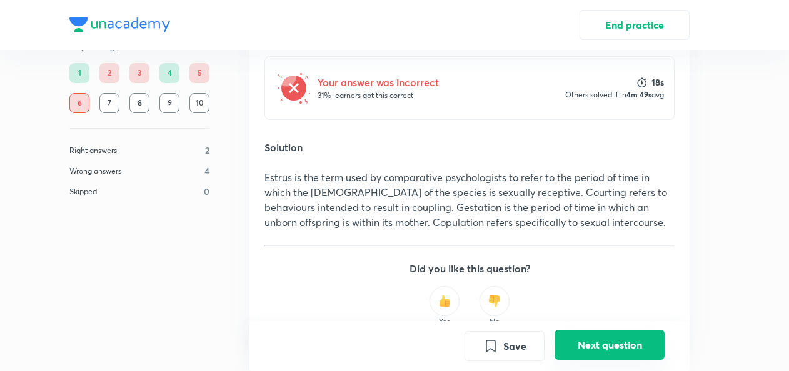
click at [595, 342] on button "Next question" at bounding box center [610, 345] width 110 height 30
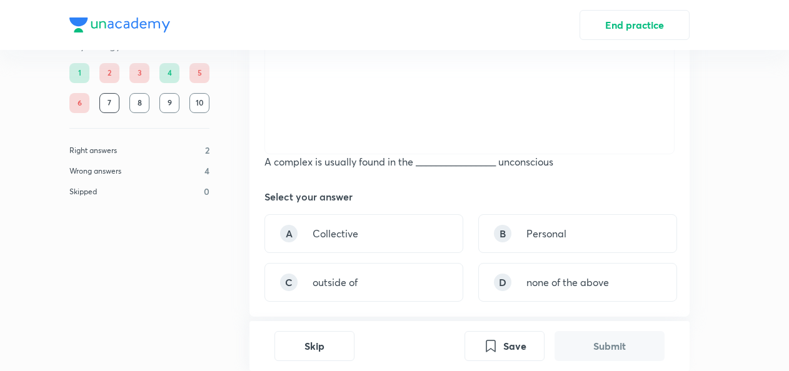
scroll to position [254, 0]
click at [554, 226] on p "﻿Personal" at bounding box center [546, 233] width 40 height 15
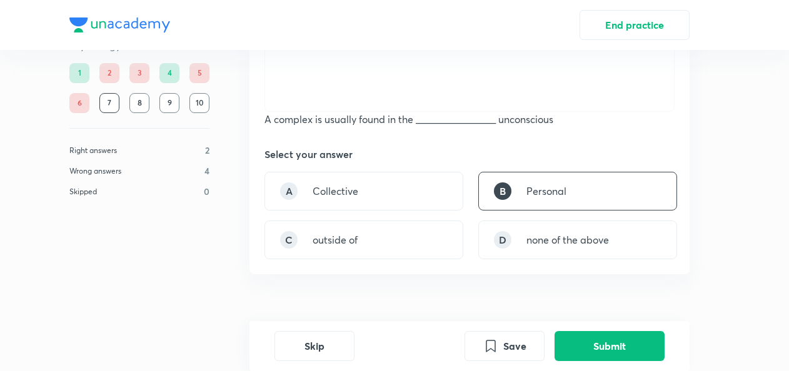
scroll to position [323, 0]
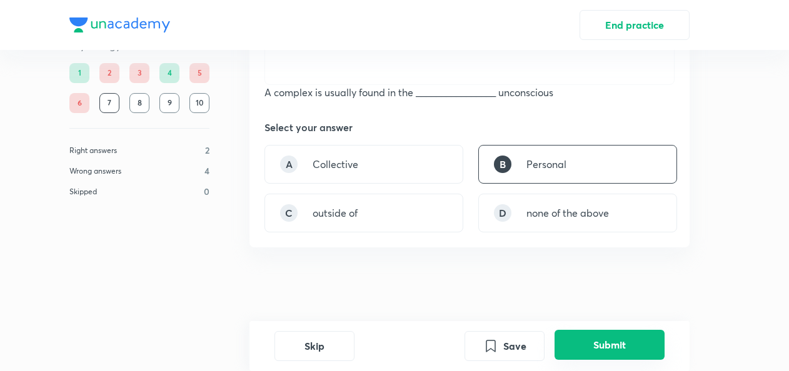
click at [618, 356] on button "Submit" at bounding box center [610, 345] width 110 height 30
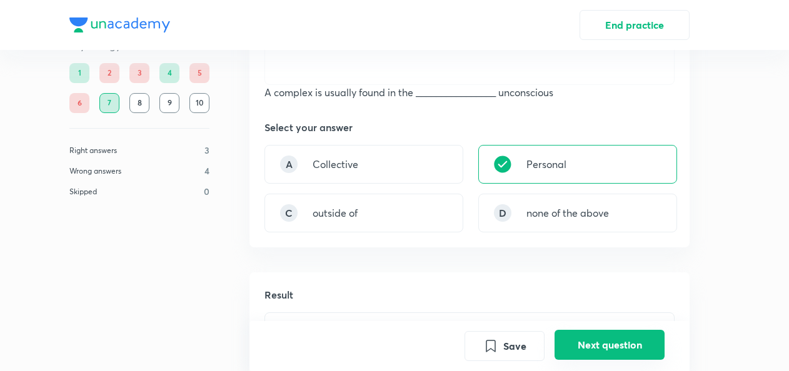
scroll to position [595, 0]
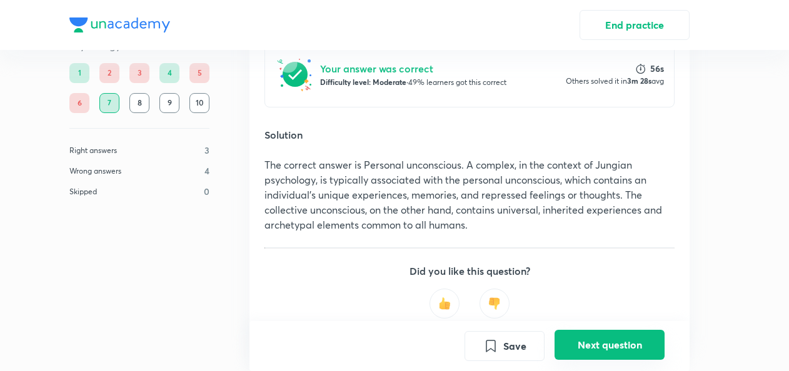
click at [608, 342] on button "Next question" at bounding box center [610, 345] width 110 height 30
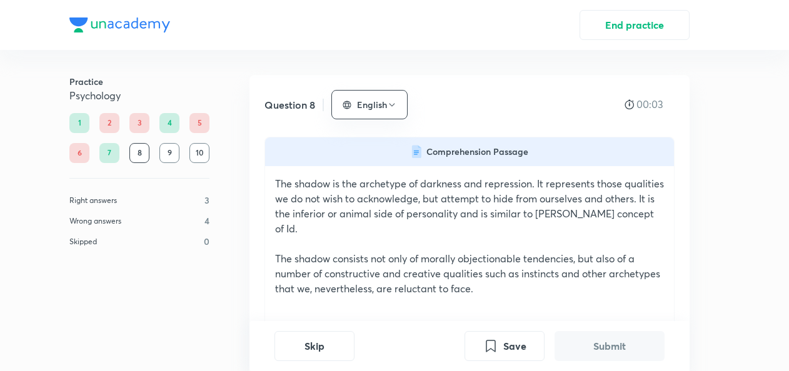
scroll to position [325, 0]
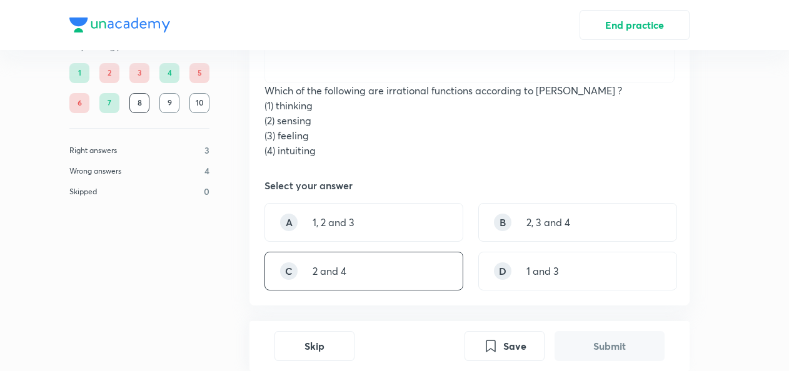
click at [400, 257] on div "C 2 and 4" at bounding box center [363, 271] width 199 height 39
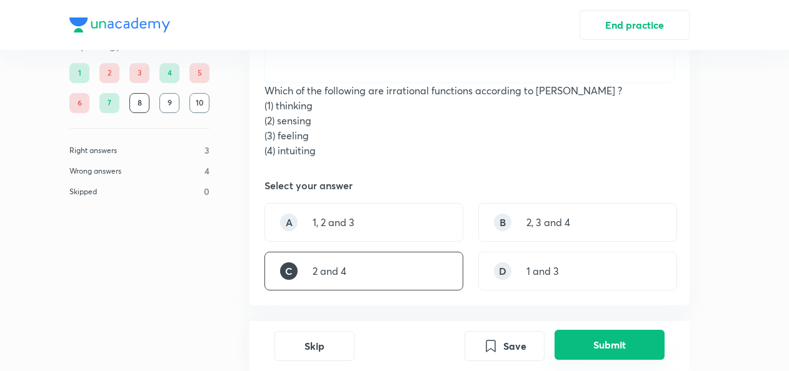
click at [571, 356] on button "Submit" at bounding box center [610, 345] width 110 height 30
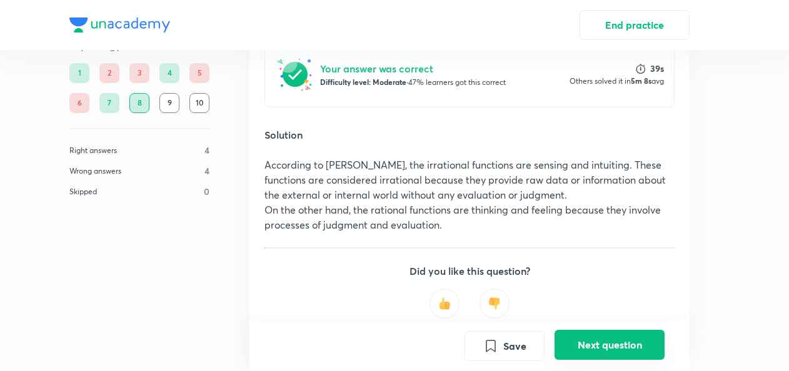
click at [573, 353] on button "Next question" at bounding box center [610, 345] width 110 height 30
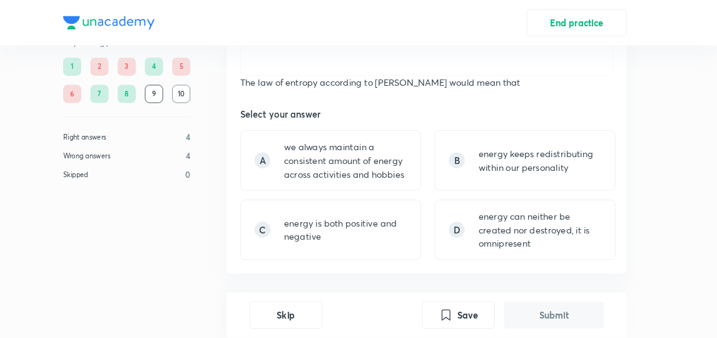
scroll to position [0, 0]
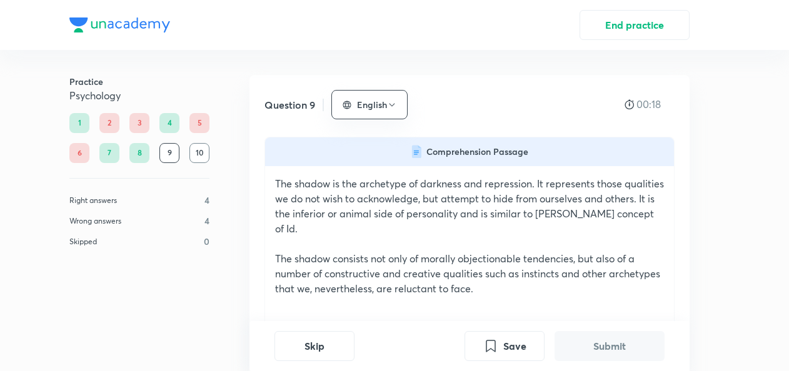
drag, startPoint x: 788, startPoint y: 141, endPoint x: 797, endPoint y: 208, distance: 67.6
click at [789, 208] on html "End practice Practice Psychology 1 2 3 4 5 6 7 8 9 10 Right answers 4 Wrong ans…" at bounding box center [394, 185] width 789 height 371
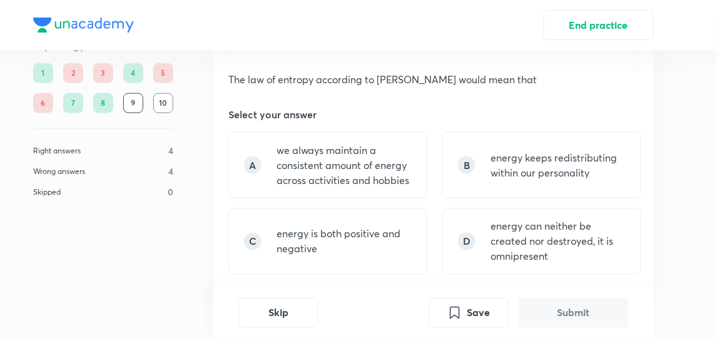
scroll to position [341, 0]
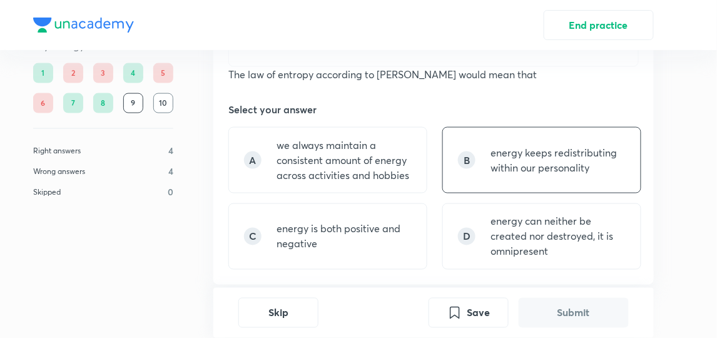
click at [531, 158] on p "energy keeps redistributing within our personality" at bounding box center [557, 160] width 135 height 30
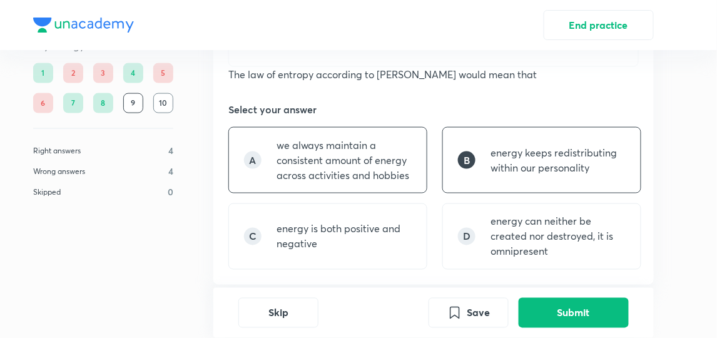
click at [380, 158] on p "we always maintain a consistent amount of energy across activities and hobbies" at bounding box center [343, 160] width 135 height 45
click at [502, 169] on p "energy keeps redistributing within our personality" at bounding box center [557, 160] width 135 height 30
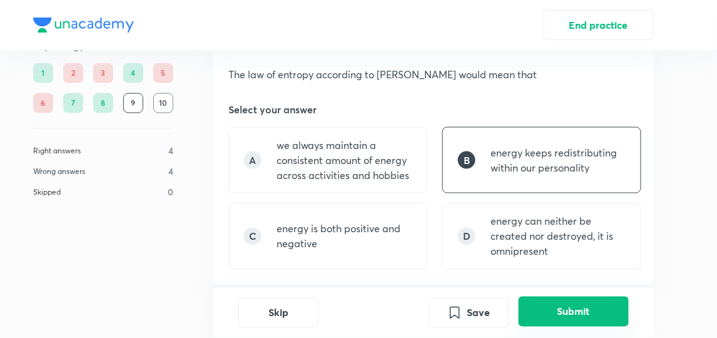
click at [567, 303] on button "Submit" at bounding box center [573, 311] width 110 height 30
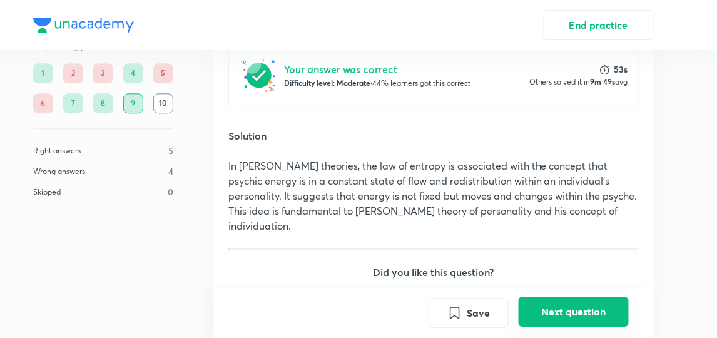
click at [571, 320] on button "Next question" at bounding box center [573, 311] width 110 height 30
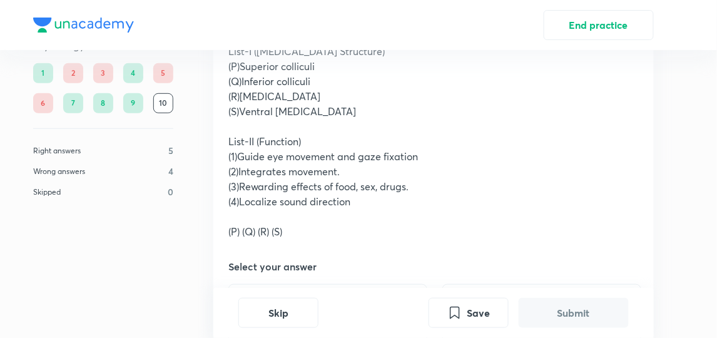
scroll to position [109, 0]
click at [335, 215] on p at bounding box center [433, 215] width 410 height 15
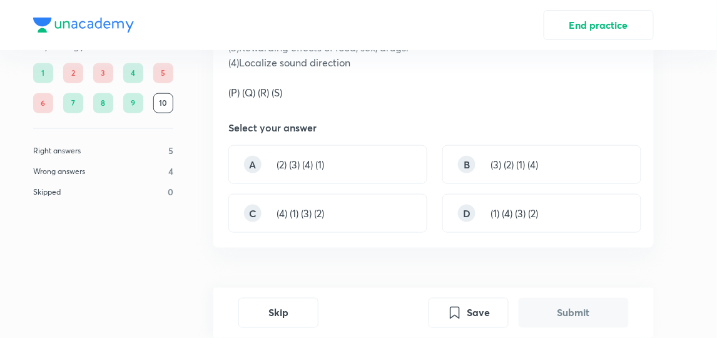
scroll to position [248, 0]
click at [507, 211] on p "(1) (4) (3) (2)" at bounding box center [514, 212] width 48 height 15
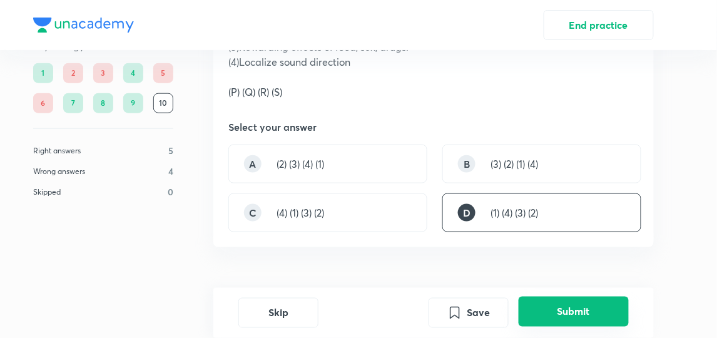
click at [597, 315] on button "Submit" at bounding box center [573, 311] width 110 height 30
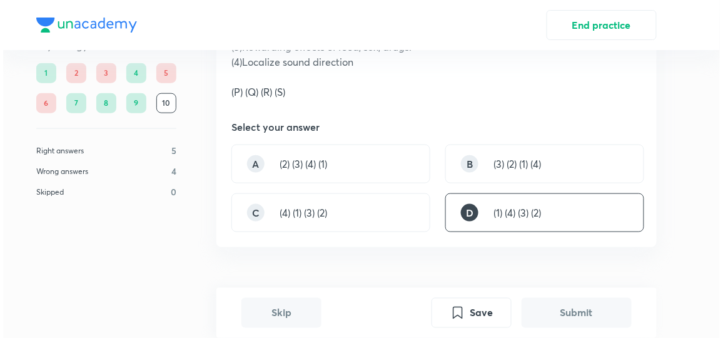
scroll to position [518, 0]
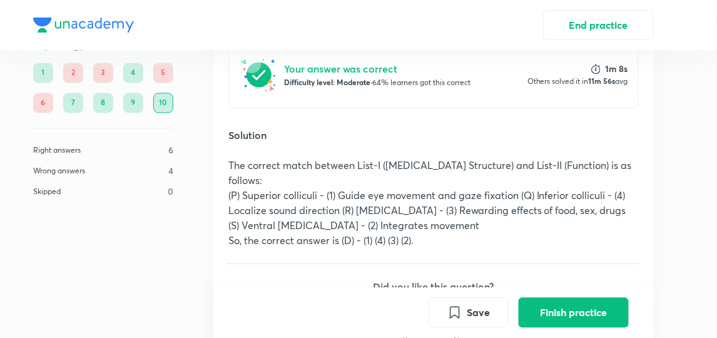
click at [597, 315] on button "Finish practice" at bounding box center [573, 313] width 110 height 30
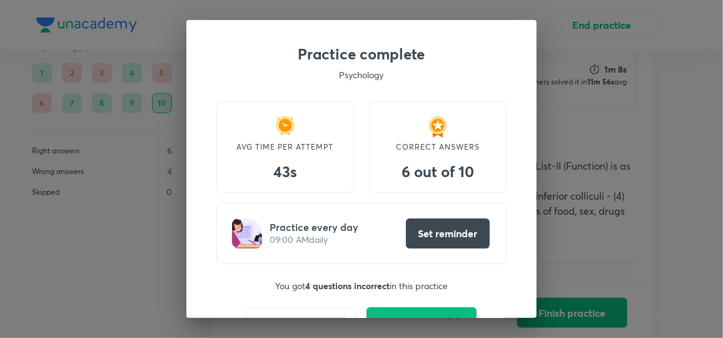
click at [543, 289] on div "Practice complete Psychology AVG TIME PER ATTEMPT 43s CORRECT ANSWERS 6 out of …" at bounding box center [361, 169] width 723 height 338
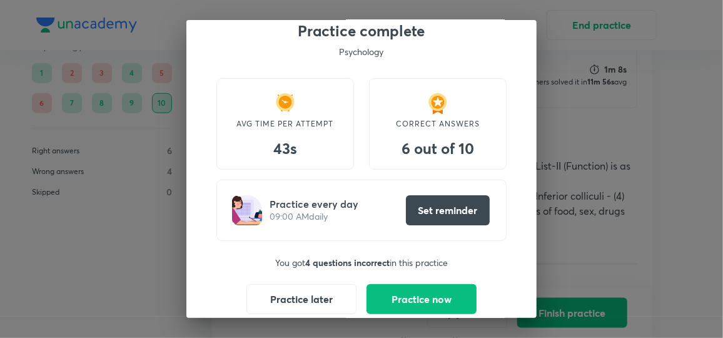
scroll to position [44, 0]
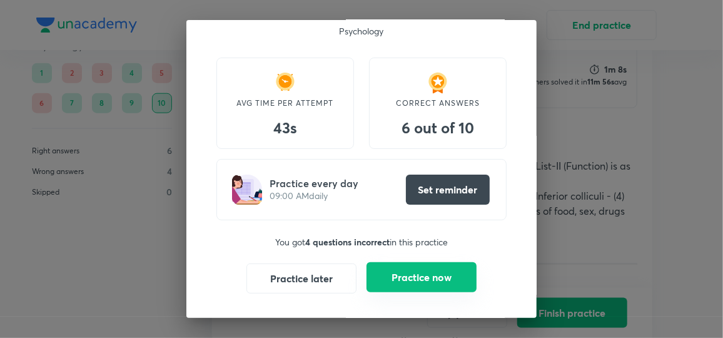
click at [440, 274] on button "Practice now" at bounding box center [421, 277] width 110 height 30
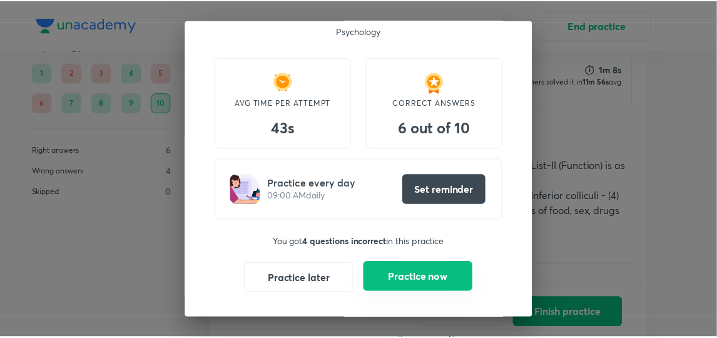
scroll to position [0, 0]
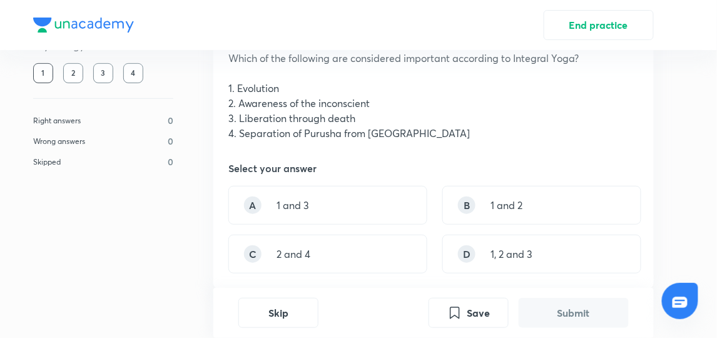
scroll to position [88, 0]
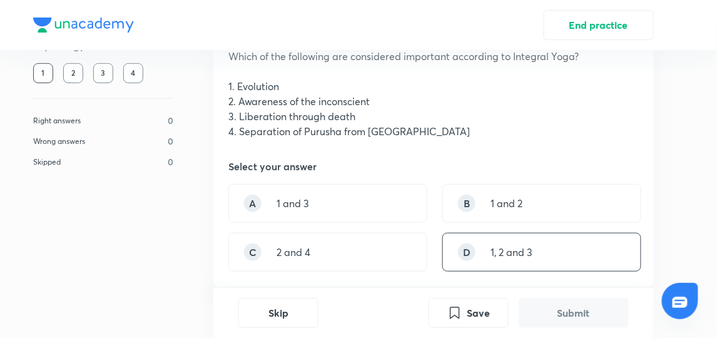
click at [548, 241] on div "D 1, 2 and 3" at bounding box center [541, 252] width 199 height 39
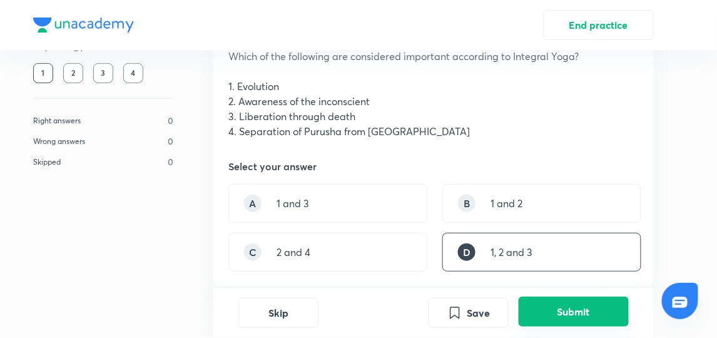
click at [556, 304] on button "Submit" at bounding box center [573, 311] width 110 height 30
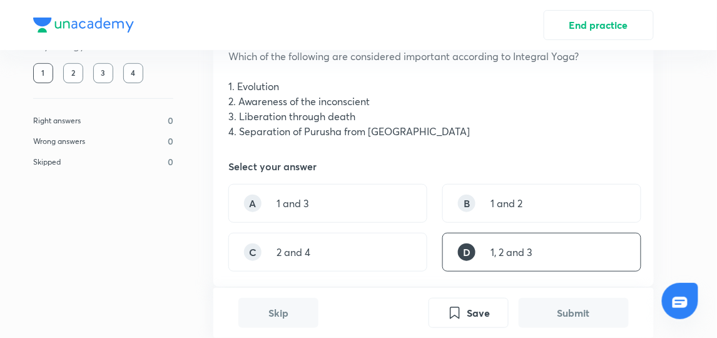
scroll to position [398, 0]
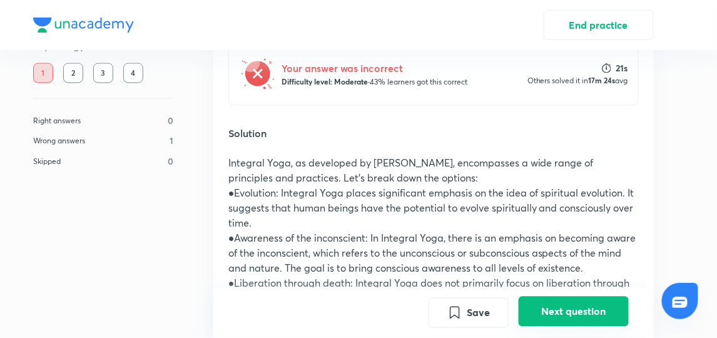
click at [556, 304] on button "Next question" at bounding box center [573, 311] width 110 height 30
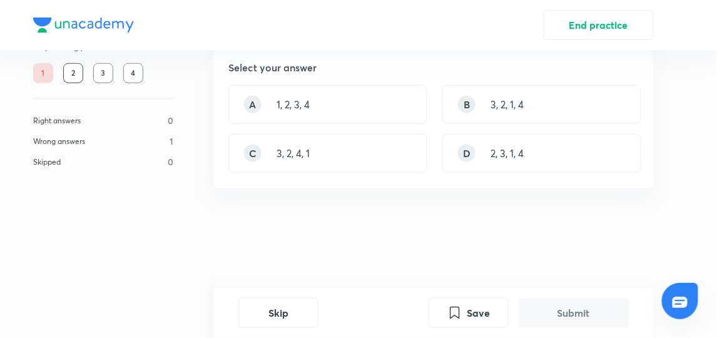
scroll to position [0, 0]
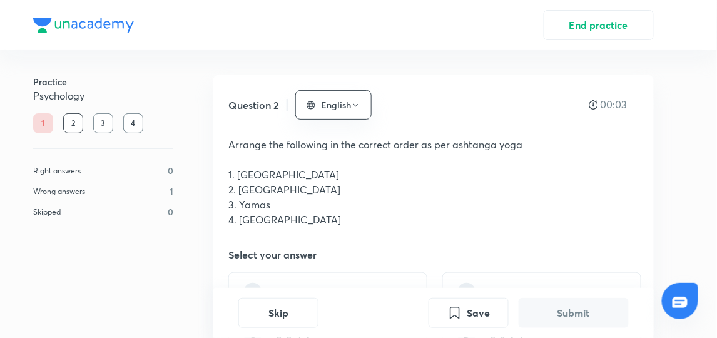
click at [40, 122] on div "1" at bounding box center [43, 123] width 20 height 20
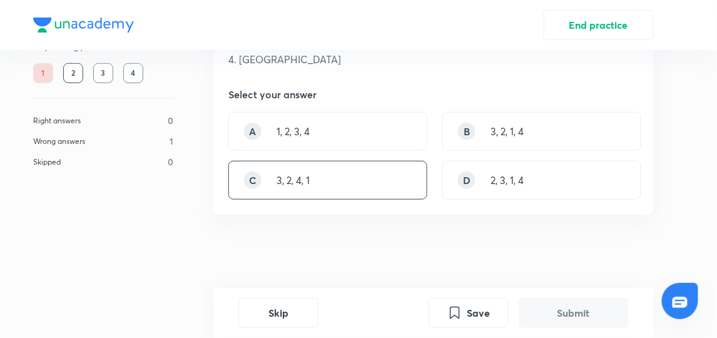
click at [360, 192] on div "C 3, 2, 4, 1" at bounding box center [327, 180] width 199 height 39
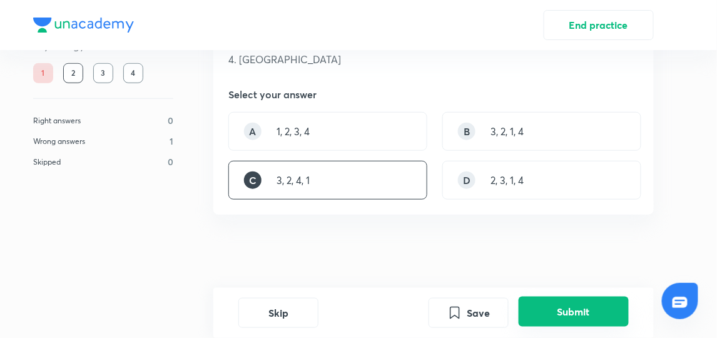
click at [575, 317] on button "Submit" at bounding box center [573, 311] width 110 height 30
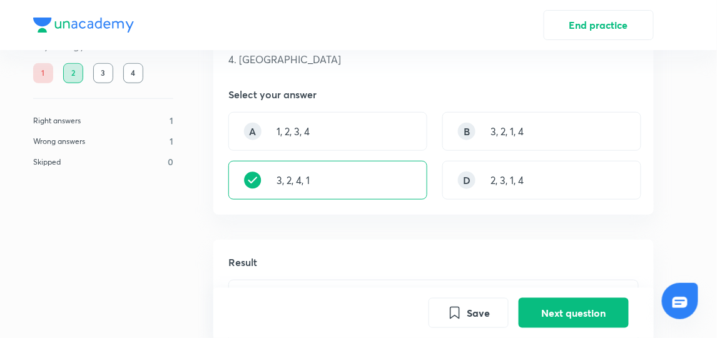
scroll to position [398, 0]
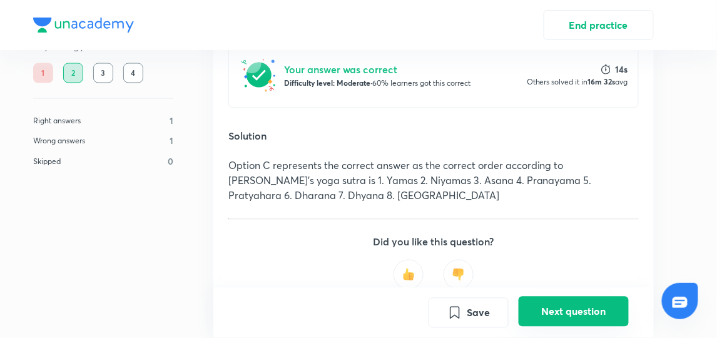
click at [556, 319] on button "Next question" at bounding box center [573, 311] width 110 height 30
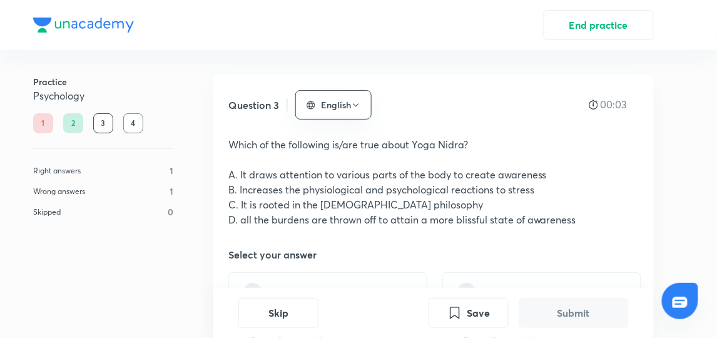
scroll to position [160, 0]
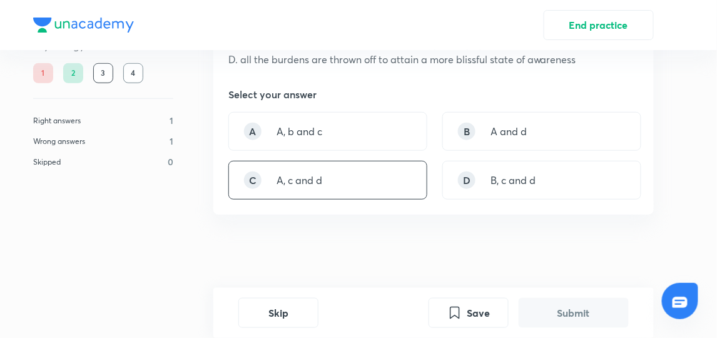
click at [383, 191] on div "C A, c and d" at bounding box center [327, 180] width 199 height 39
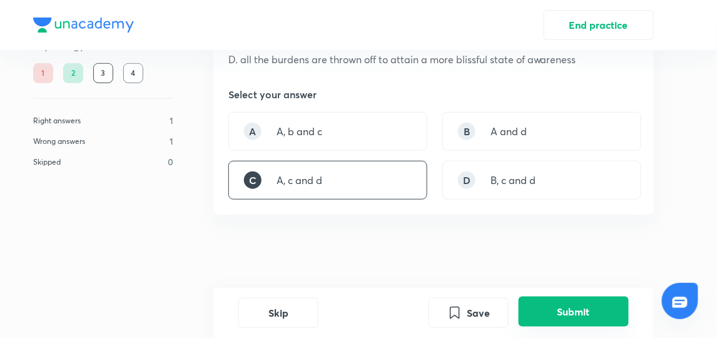
click at [535, 300] on button "Submit" at bounding box center [573, 311] width 110 height 30
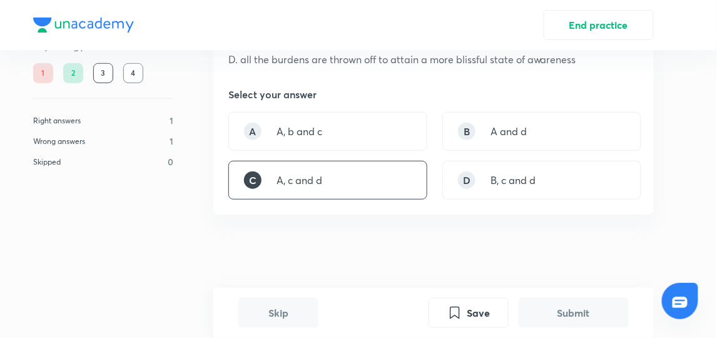
scroll to position [398, 0]
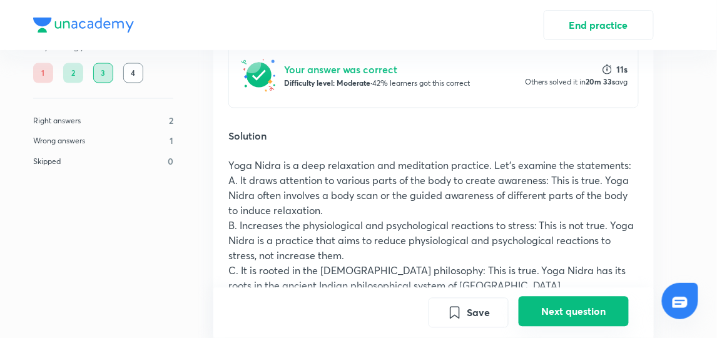
click at [598, 323] on button "Next question" at bounding box center [573, 311] width 110 height 30
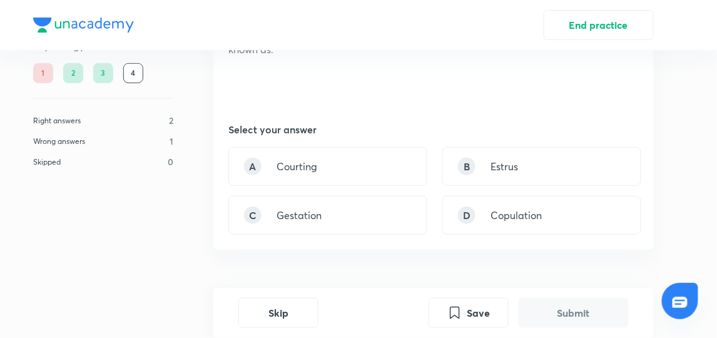
scroll to position [130, 0]
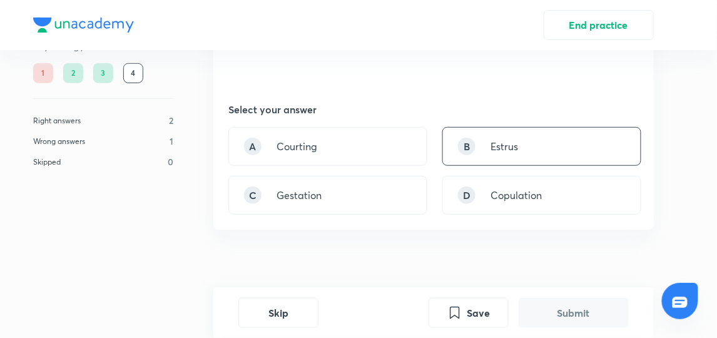
click at [483, 142] on div "B Estrus" at bounding box center [541, 146] width 199 height 39
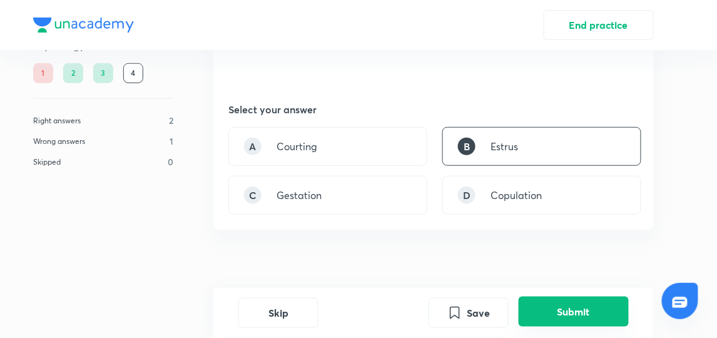
click at [554, 309] on button "Submit" at bounding box center [573, 311] width 110 height 30
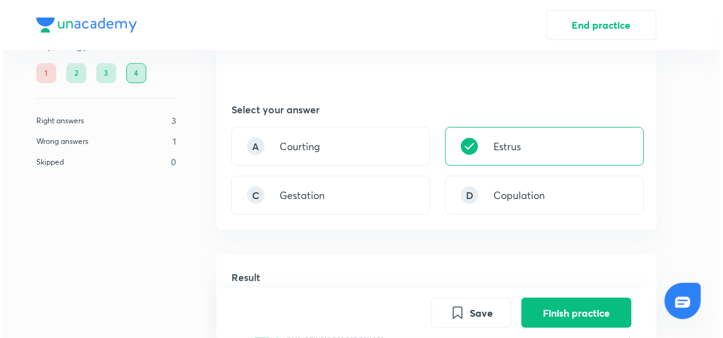
scroll to position [368, 0]
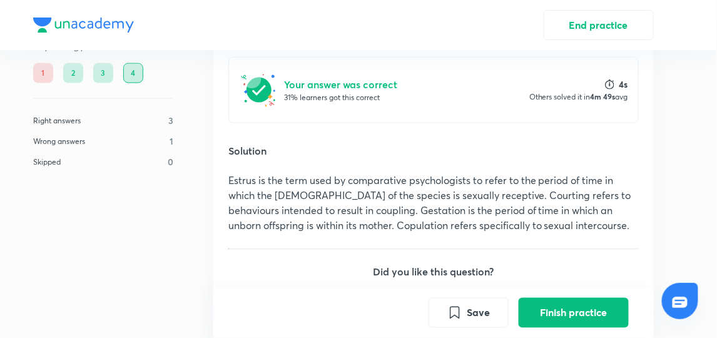
click at [554, 309] on button "Finish practice" at bounding box center [573, 313] width 110 height 30
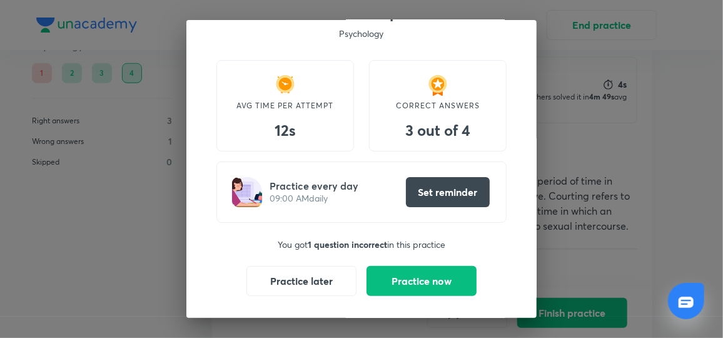
scroll to position [44, 0]
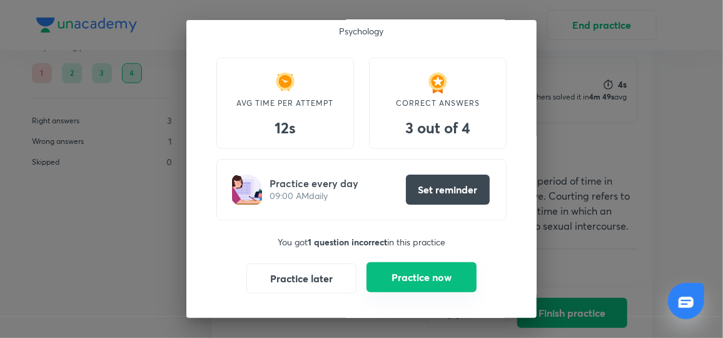
click at [462, 278] on button "Practice now" at bounding box center [421, 277] width 110 height 30
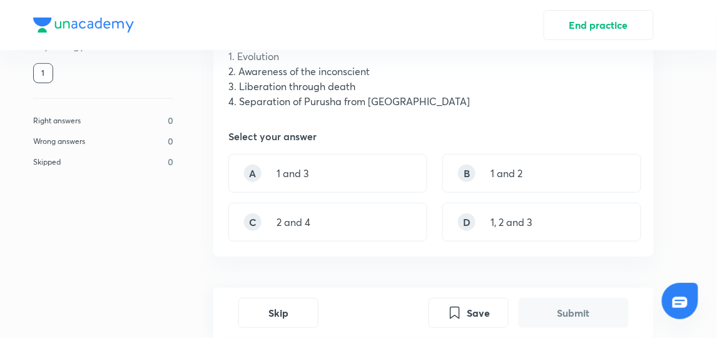
scroll to position [119, 0]
click at [502, 186] on div "B 1 and 2" at bounding box center [541, 172] width 199 height 39
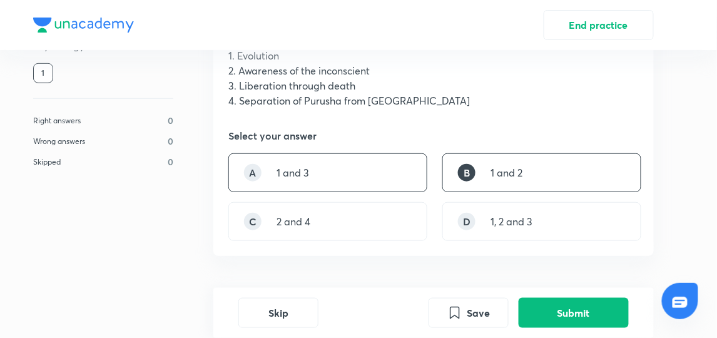
click at [335, 168] on div "A 1 and 3" at bounding box center [327, 172] width 199 height 39
click at [474, 169] on div "B" at bounding box center [467, 173] width 18 height 18
click at [388, 187] on div "A 1 and 3" at bounding box center [327, 172] width 199 height 39
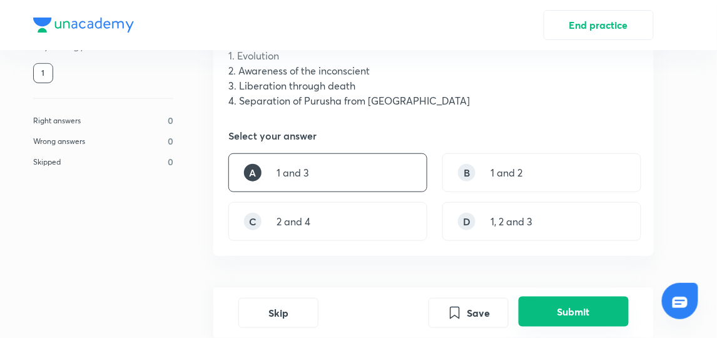
click at [556, 310] on button "Submit" at bounding box center [573, 311] width 110 height 30
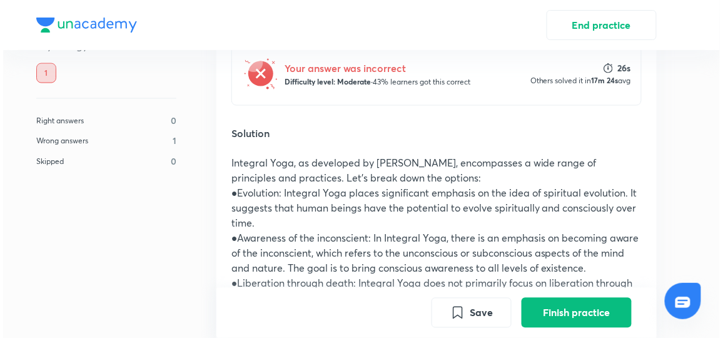
scroll to position [693, 0]
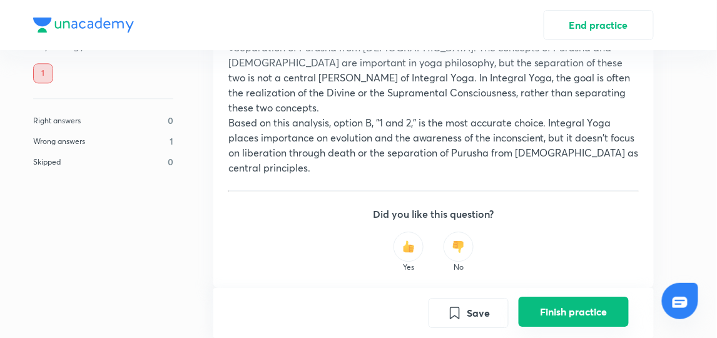
click at [543, 324] on button "Finish practice" at bounding box center [573, 311] width 110 height 30
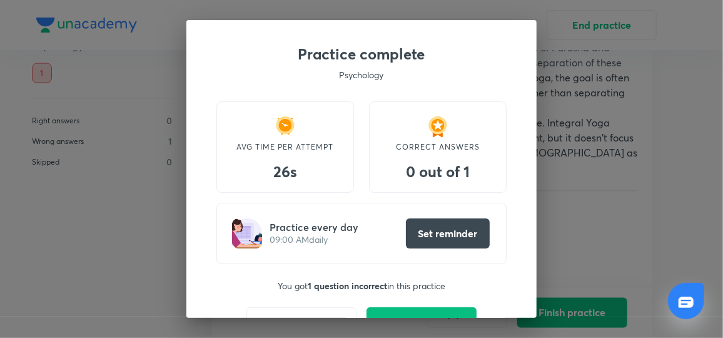
click at [397, 304] on div "Practice complete Psychology AVG TIME PER ATTEMPT 26s CORRECT ANSWERS 0 out of …" at bounding box center [361, 191] width 350 height 342
click at [397, 308] on button "Practice now" at bounding box center [421, 321] width 110 height 30
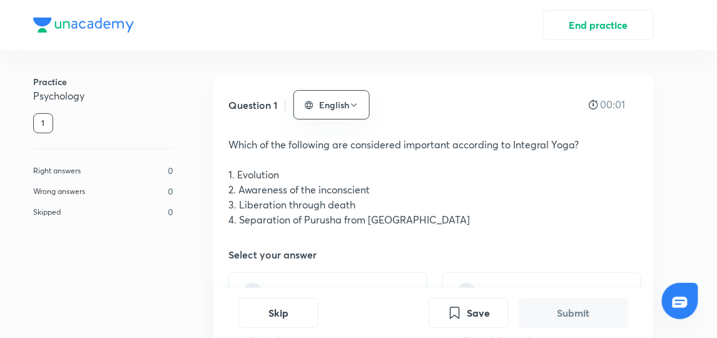
scroll to position [160, 0]
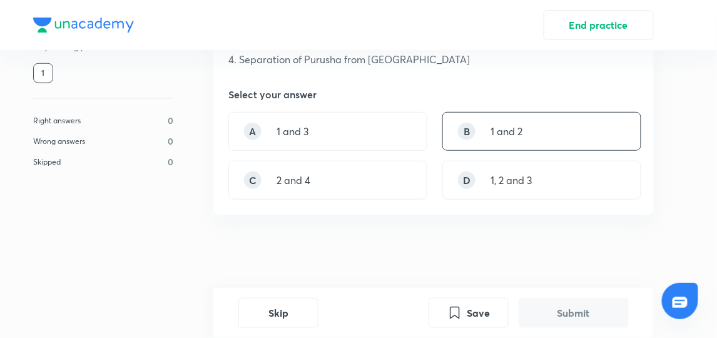
click at [517, 143] on div "B 1 and 2" at bounding box center [541, 131] width 199 height 39
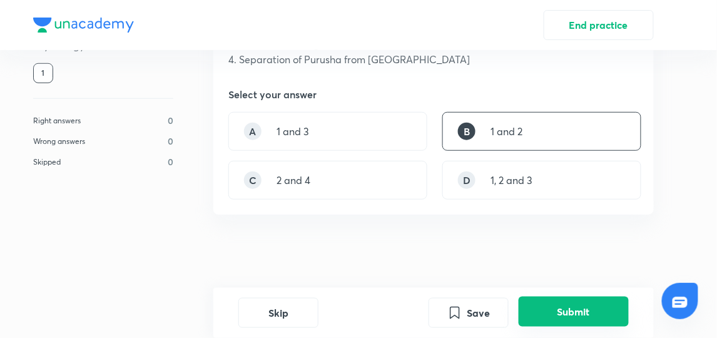
click at [548, 318] on button "Submit" at bounding box center [573, 311] width 110 height 30
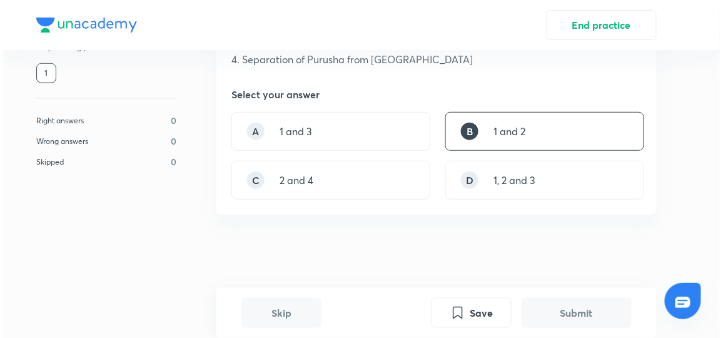
scroll to position [398, 0]
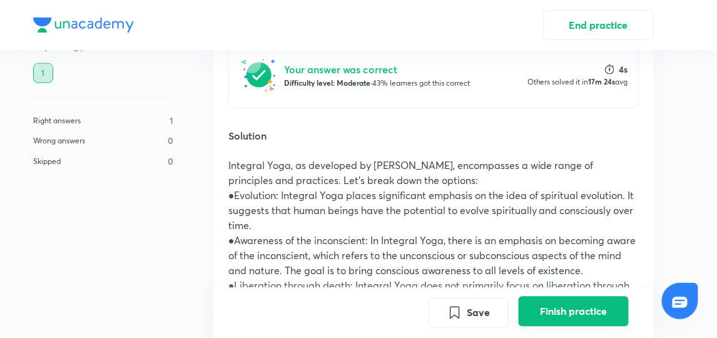
click at [542, 322] on button "Finish practice" at bounding box center [573, 311] width 110 height 30
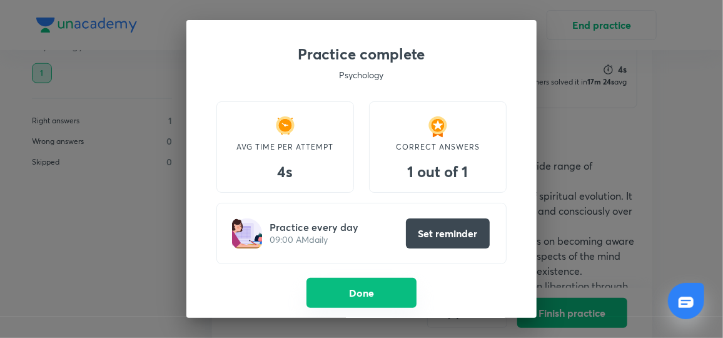
click at [385, 296] on button "Done" at bounding box center [361, 293] width 110 height 30
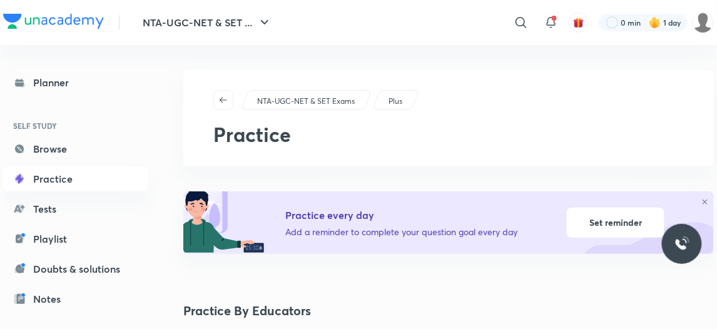
scroll to position [288, 0]
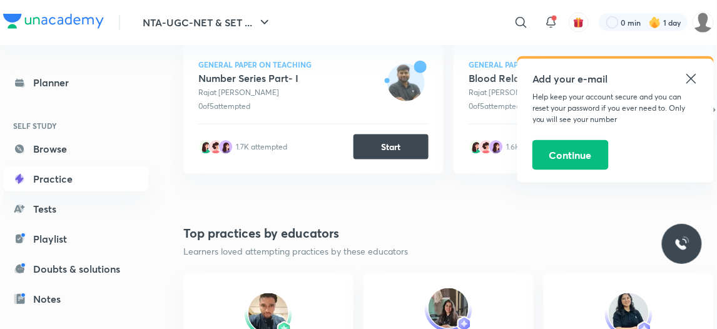
click at [690, 81] on icon at bounding box center [690, 78] width 15 height 15
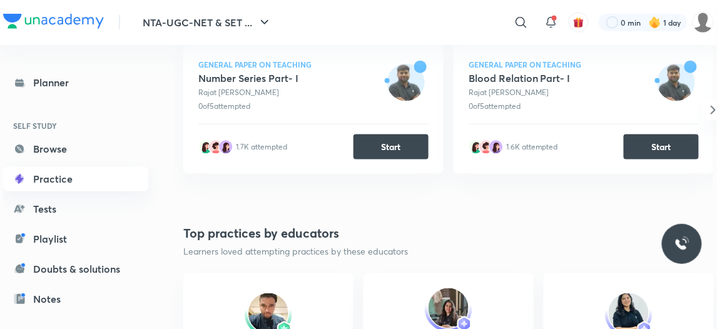
click at [86, 180] on link "Practice" at bounding box center [75, 178] width 145 height 25
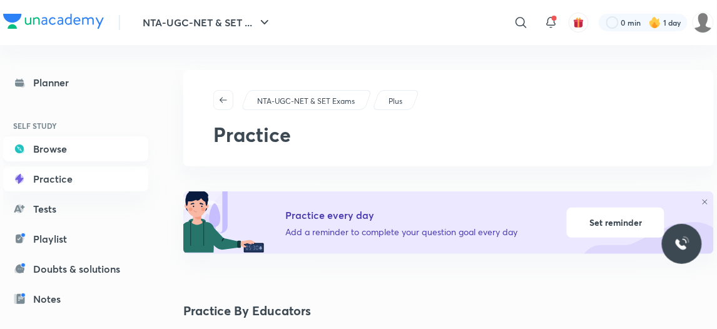
click at [72, 152] on link "Browse" at bounding box center [75, 148] width 145 height 25
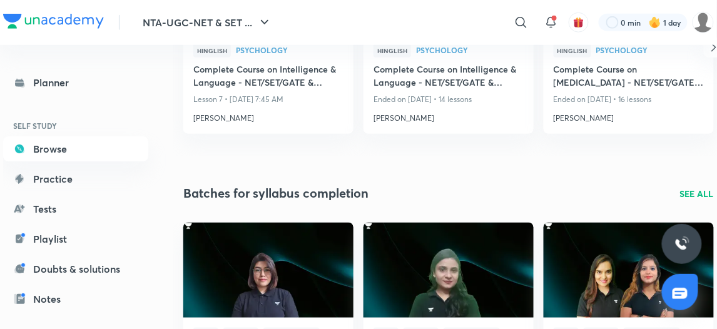
scroll to position [575, 0]
